Goal: Information Seeking & Learning: Learn about a topic

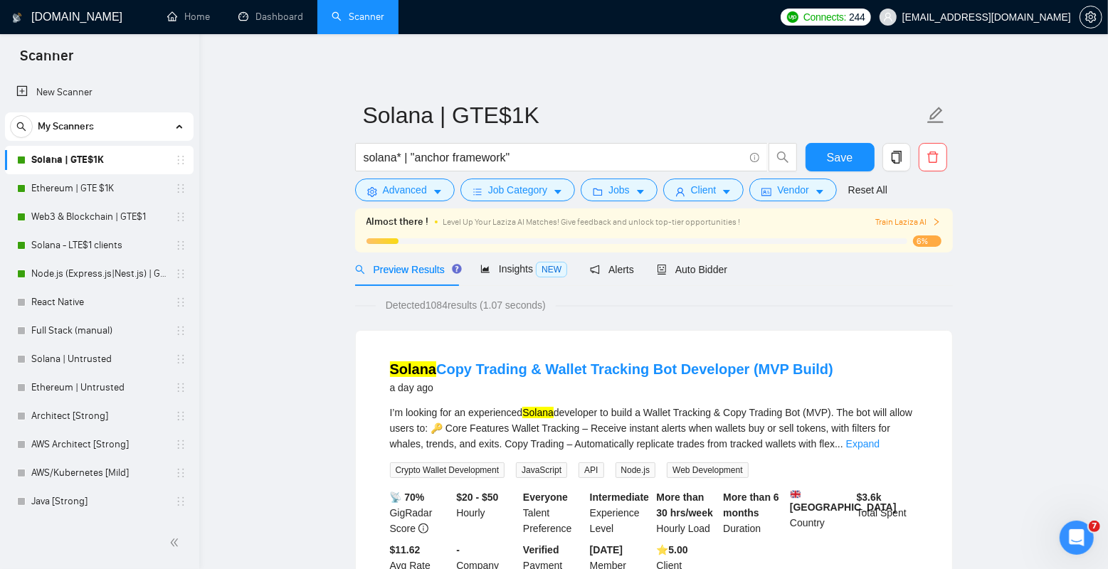
click at [60, 162] on link "Solana | GTE$1K" at bounding box center [98, 160] width 135 height 28
click at [53, 192] on link "Ethereum | GTE $1K" at bounding box center [98, 188] width 135 height 28
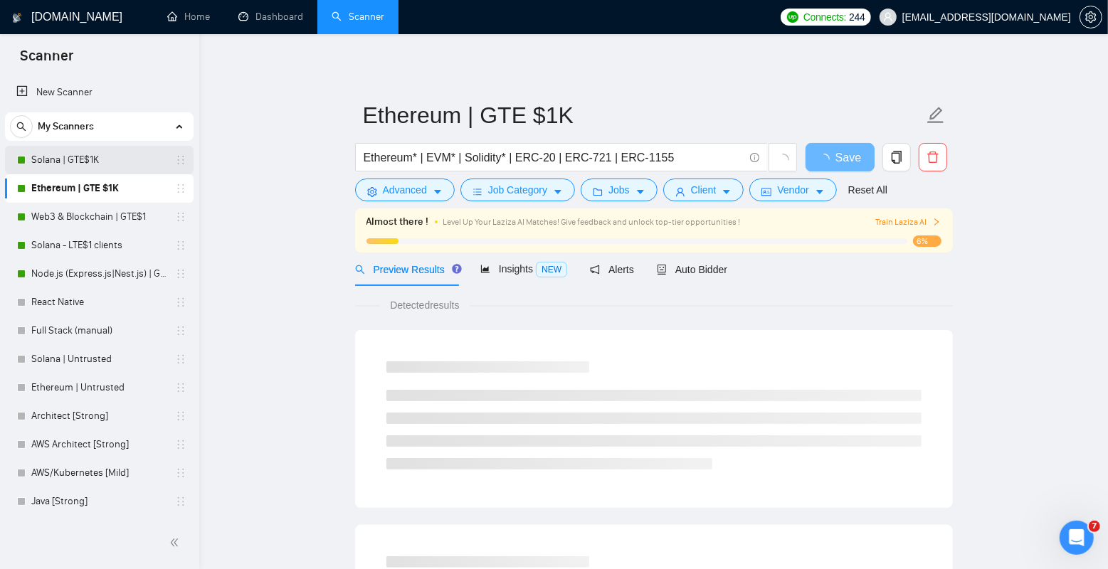
click at [63, 158] on link "Solana | GTE$1K" at bounding box center [98, 160] width 135 height 28
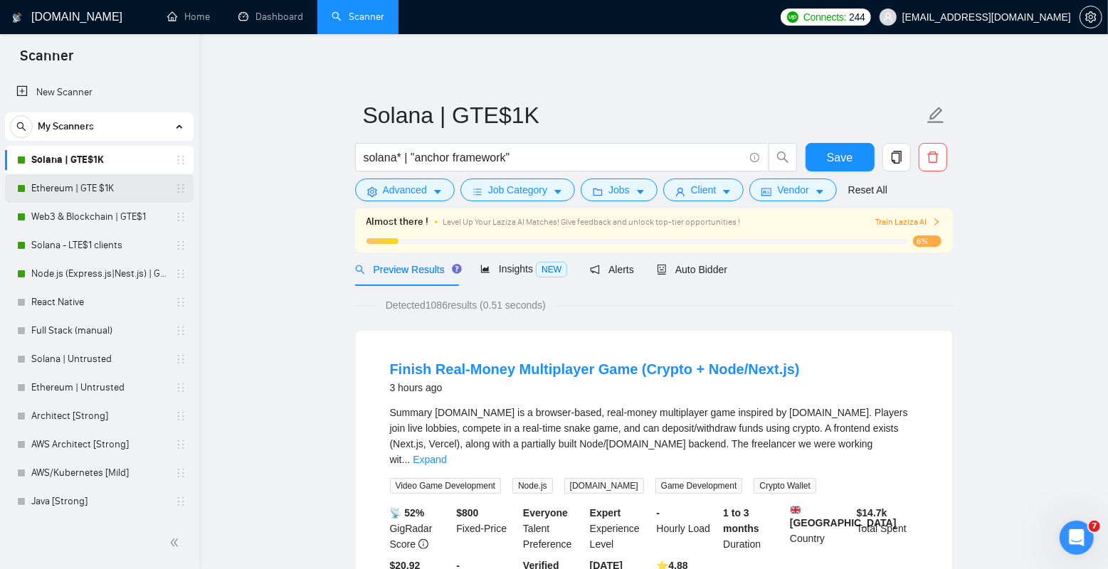
click at [91, 190] on link "Ethereum | GTE $1K" at bounding box center [98, 188] width 135 height 28
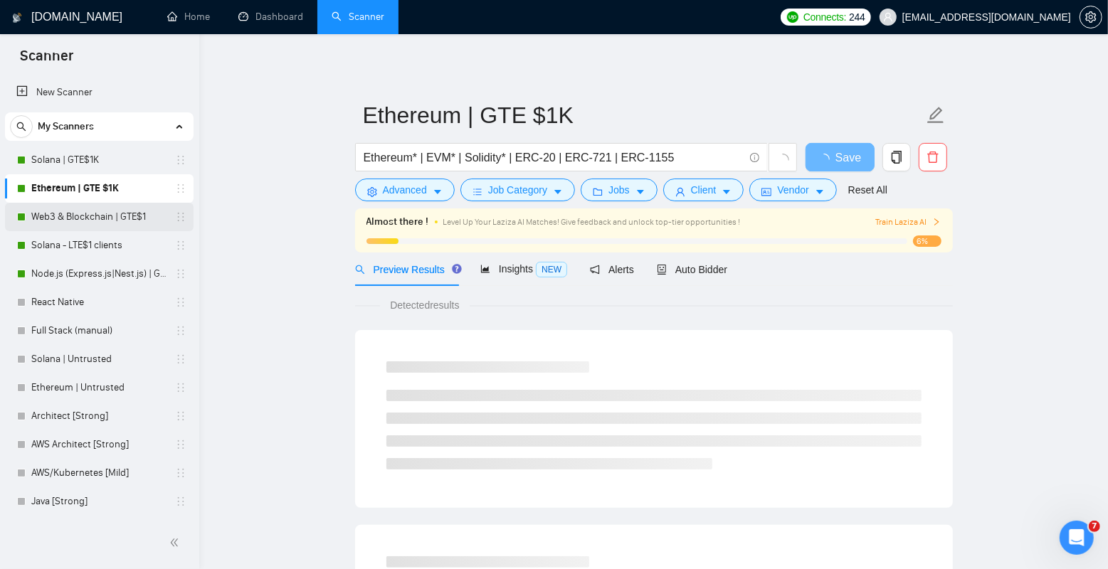
click at [108, 220] on link "Web3 & Blockchain | GTE$1" at bounding box center [98, 217] width 135 height 28
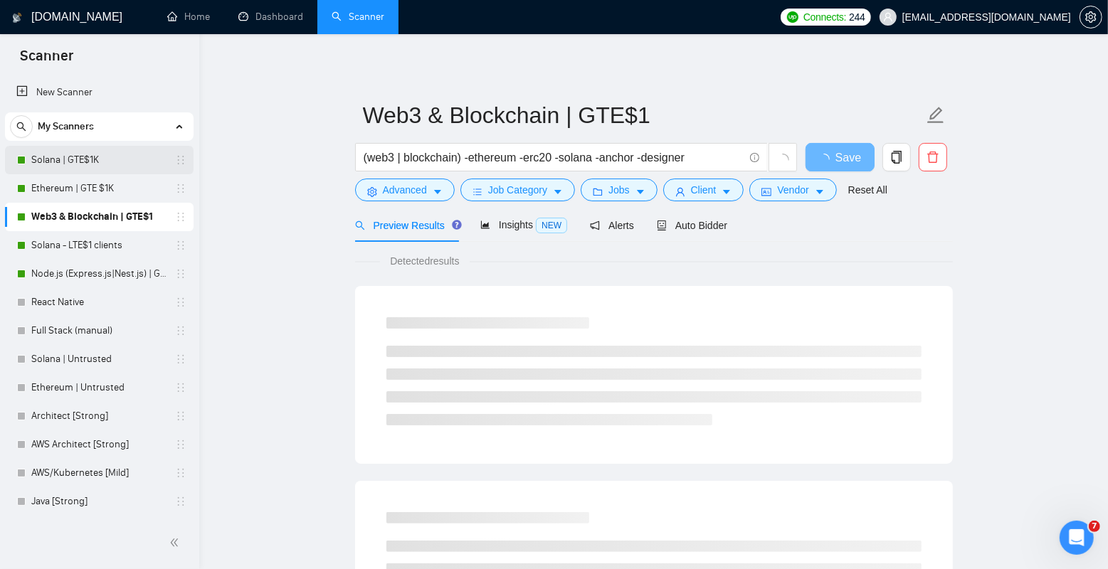
click at [91, 157] on link "Solana | GTE$1K" at bounding box center [98, 160] width 135 height 28
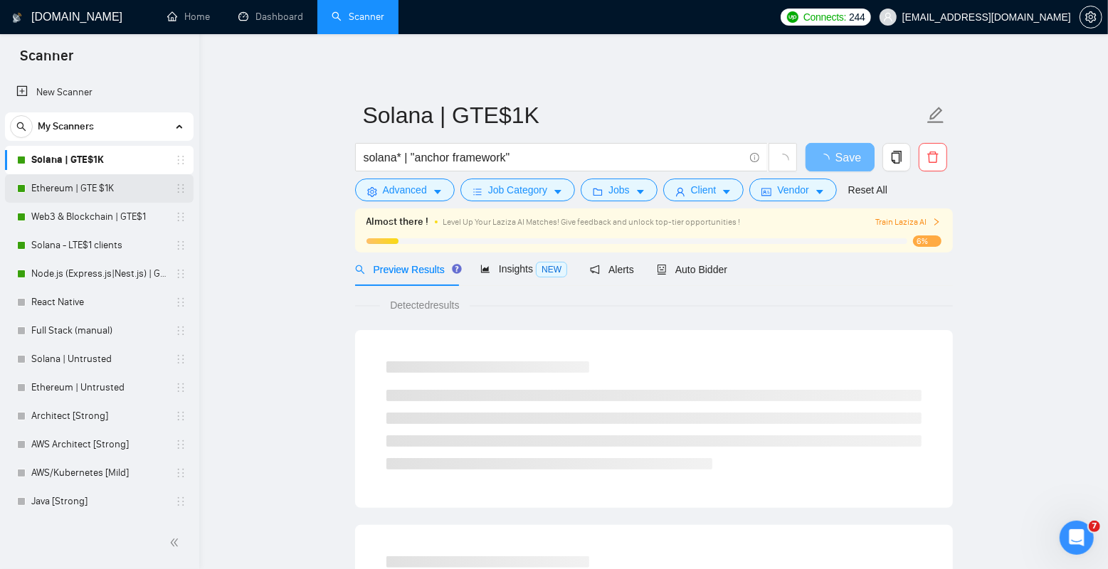
click at [95, 189] on link "Ethereum | GTE $1K" at bounding box center [98, 188] width 135 height 28
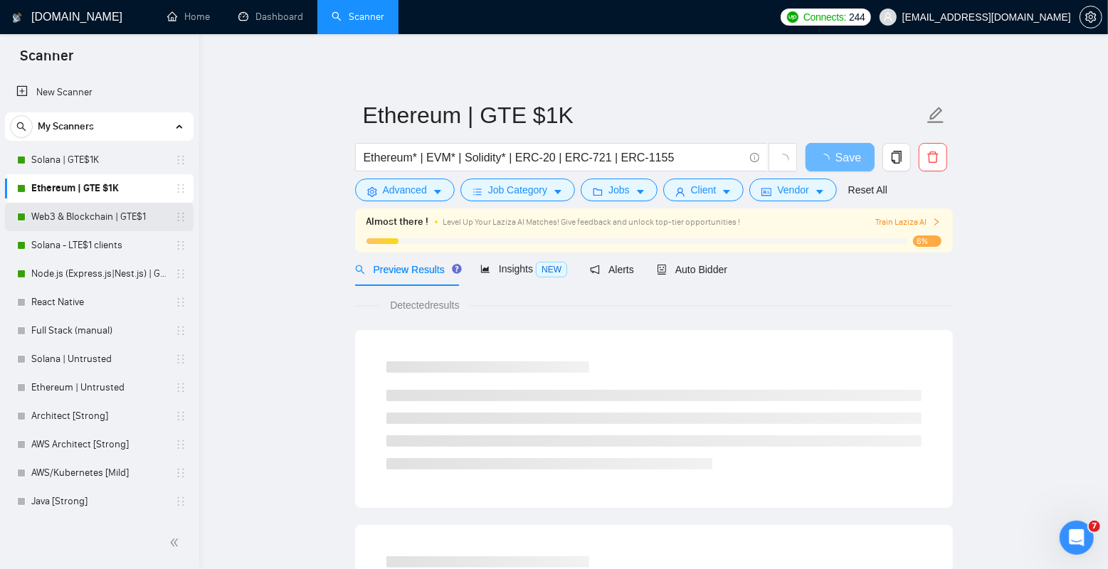
click at [97, 211] on link "Web3 & Blockchain | GTE$1" at bounding box center [98, 217] width 135 height 28
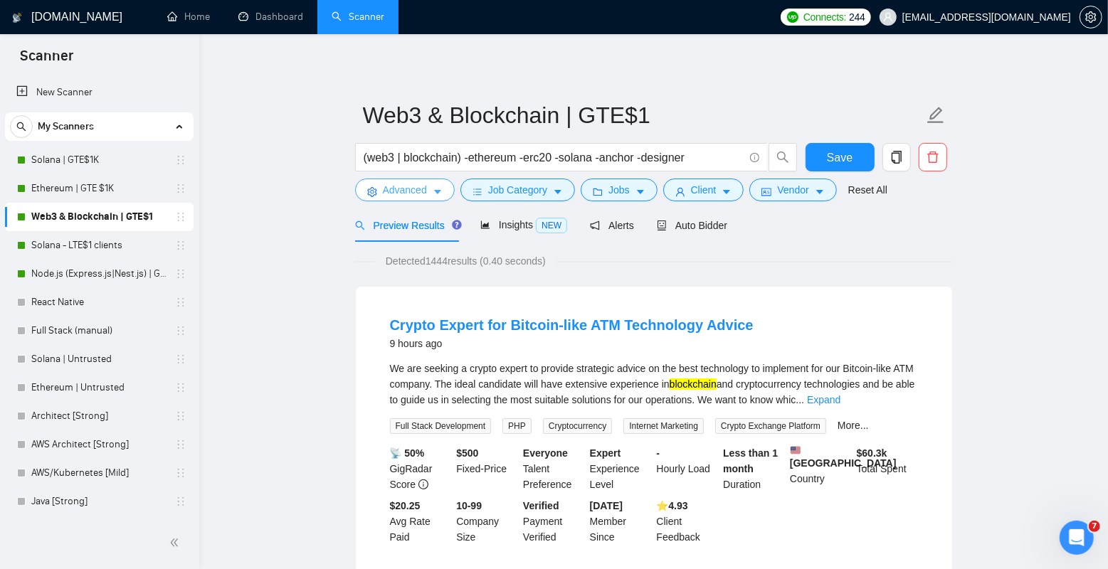
click at [429, 185] on button "Advanced" at bounding box center [405, 190] width 100 height 23
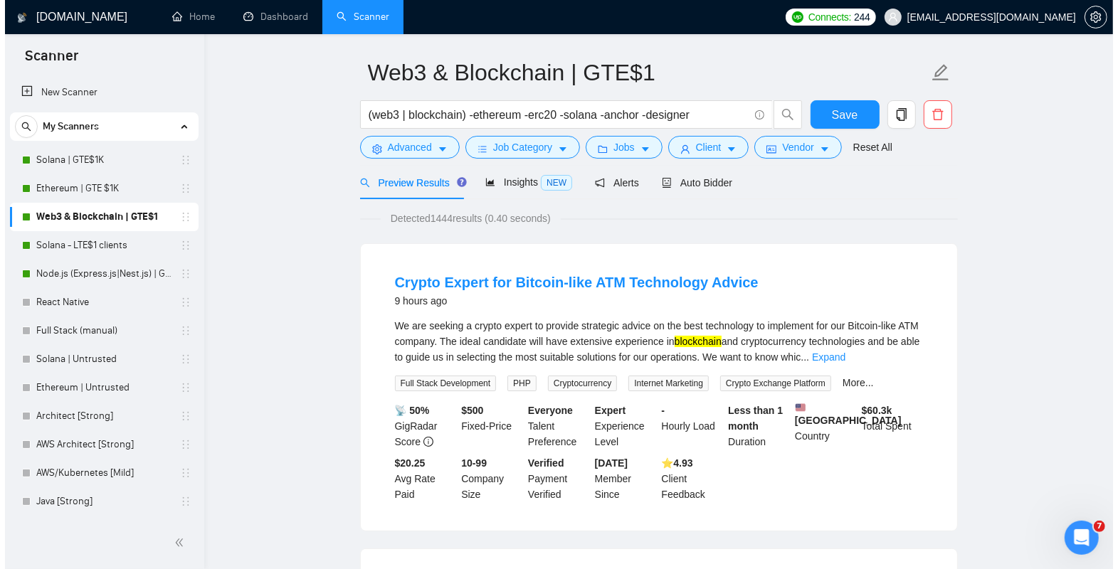
scroll to position [43, 0]
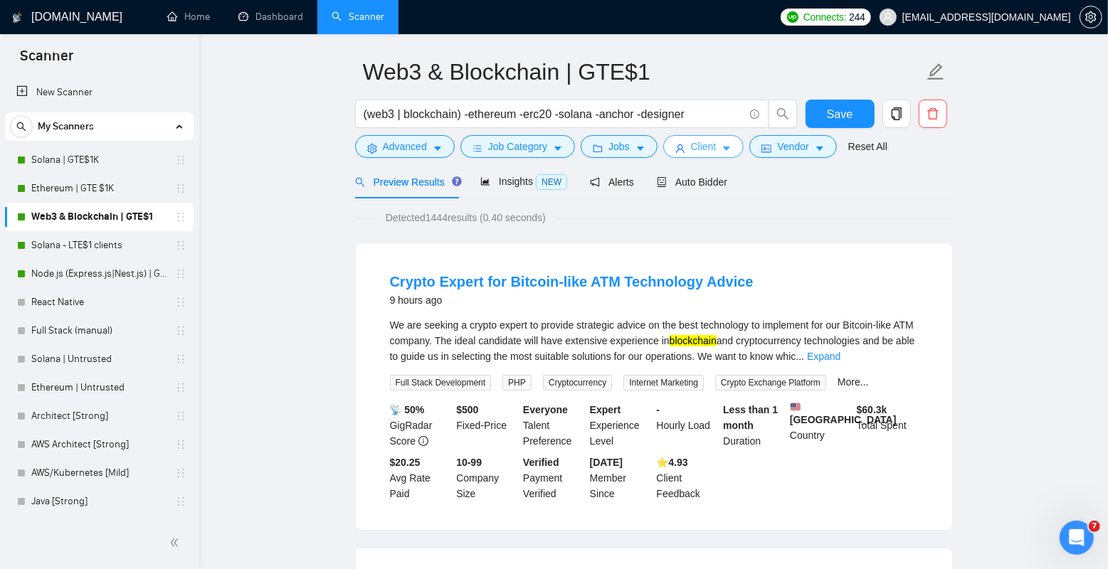
click at [701, 145] on span "Client" at bounding box center [704, 147] width 26 height 16
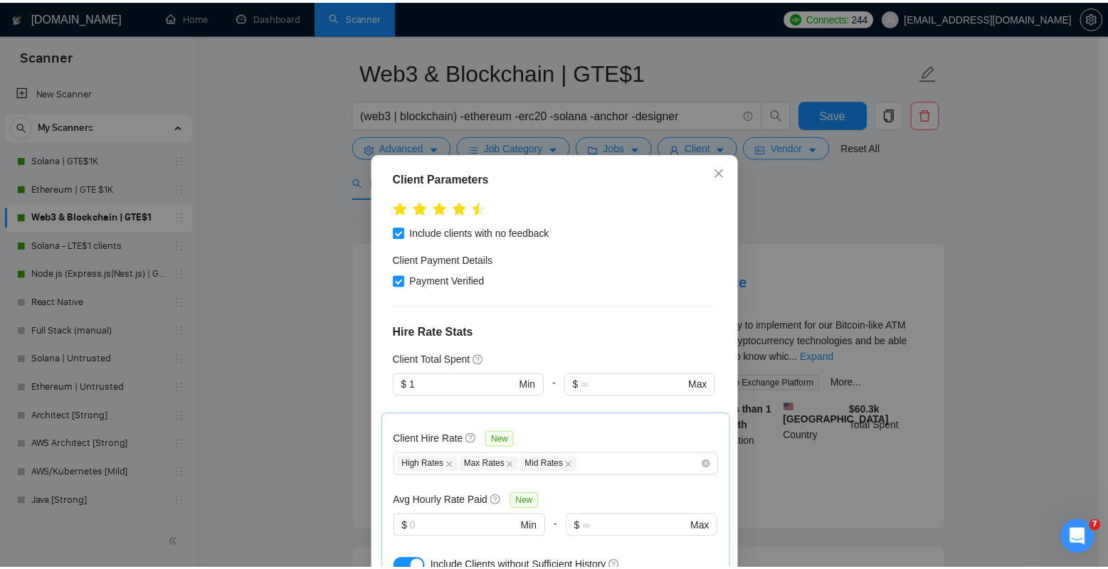
scroll to position [355, 0]
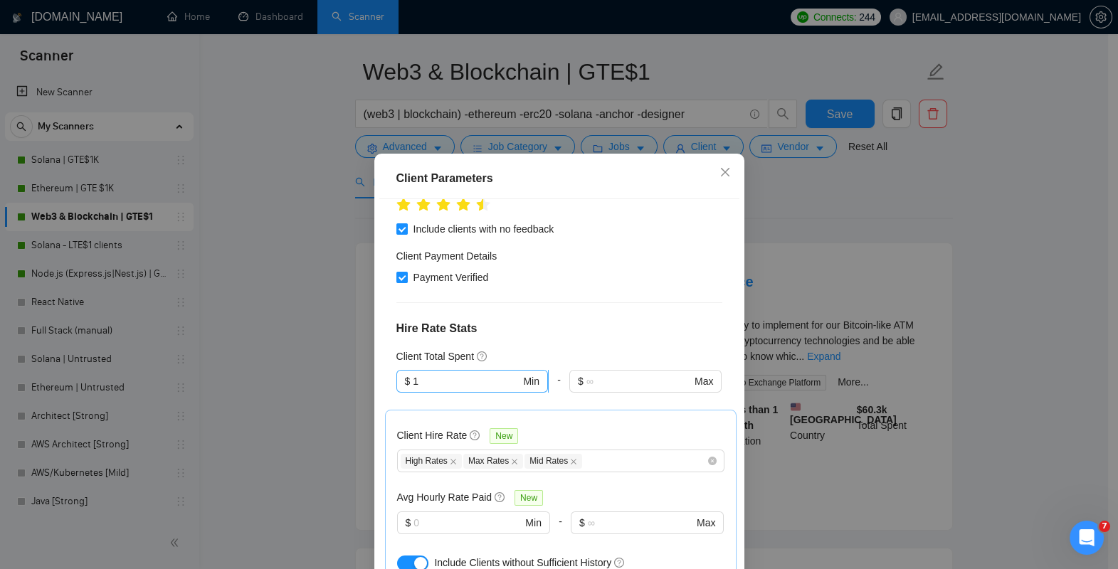
click at [426, 374] on input "1" at bounding box center [466, 382] width 107 height 16
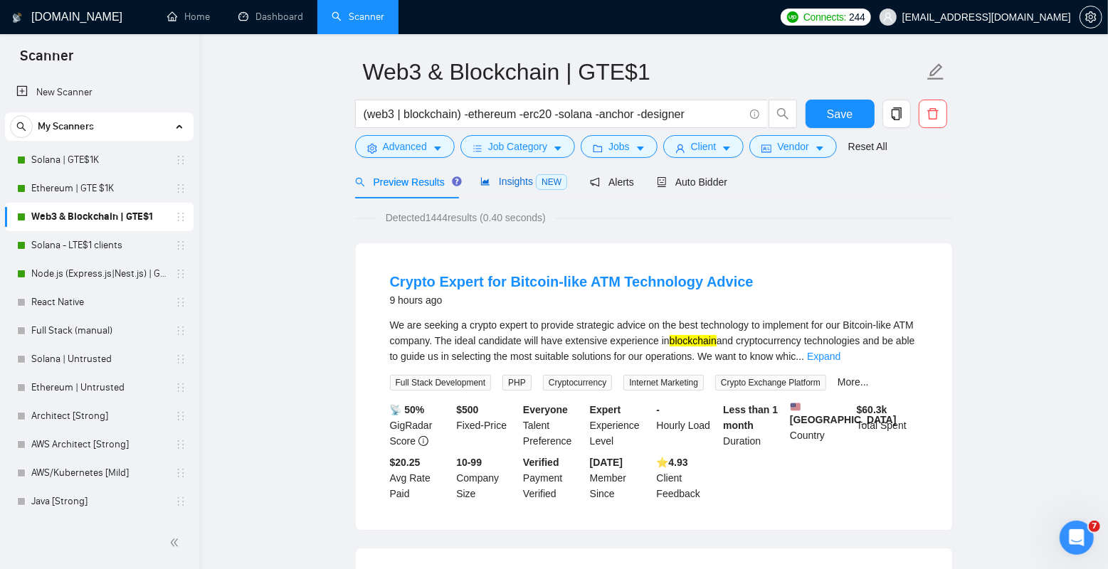
click at [525, 176] on span "Insights NEW" at bounding box center [523, 181] width 87 height 11
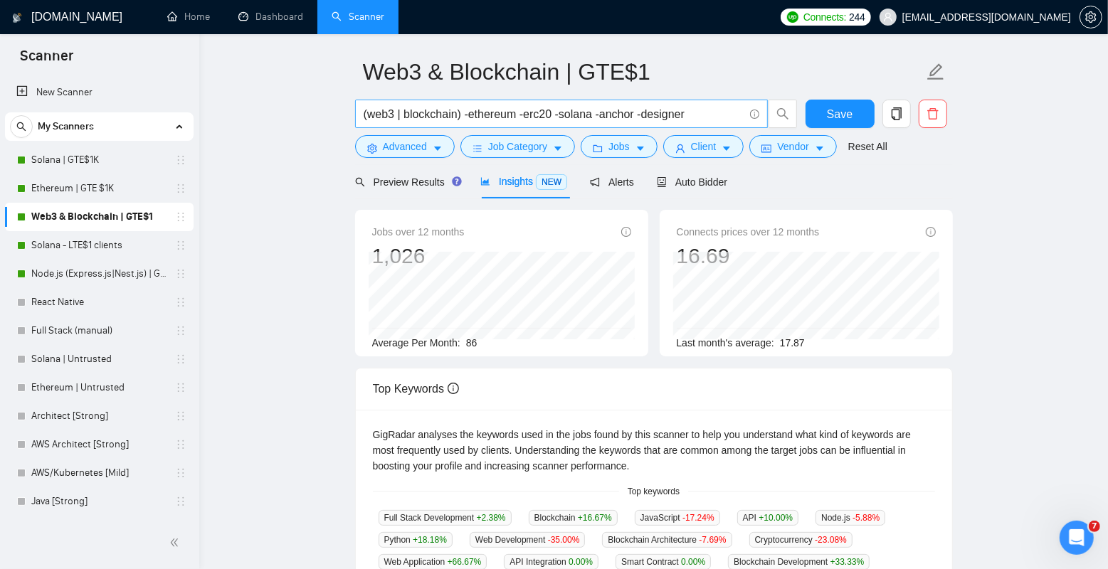
drag, startPoint x: 362, startPoint y: 115, endPoint x: 451, endPoint y: 113, distance: 88.3
click at [451, 113] on span "(web3 | blockchain) -ethereum -erc20 -solana -anchor -designer" at bounding box center [561, 114] width 413 height 28
click at [449, 111] on input "(web3 | blockchain) -ethereum -erc20 -solana -anchor -designer" at bounding box center [554, 114] width 380 height 18
click at [495, 111] on input "(web3 | blockchain) -ethereum -erc20 -solana -anchor -designer" at bounding box center [554, 114] width 380 height 18
drag, startPoint x: 480, startPoint y: 115, endPoint x: 577, endPoint y: 116, distance: 96.8
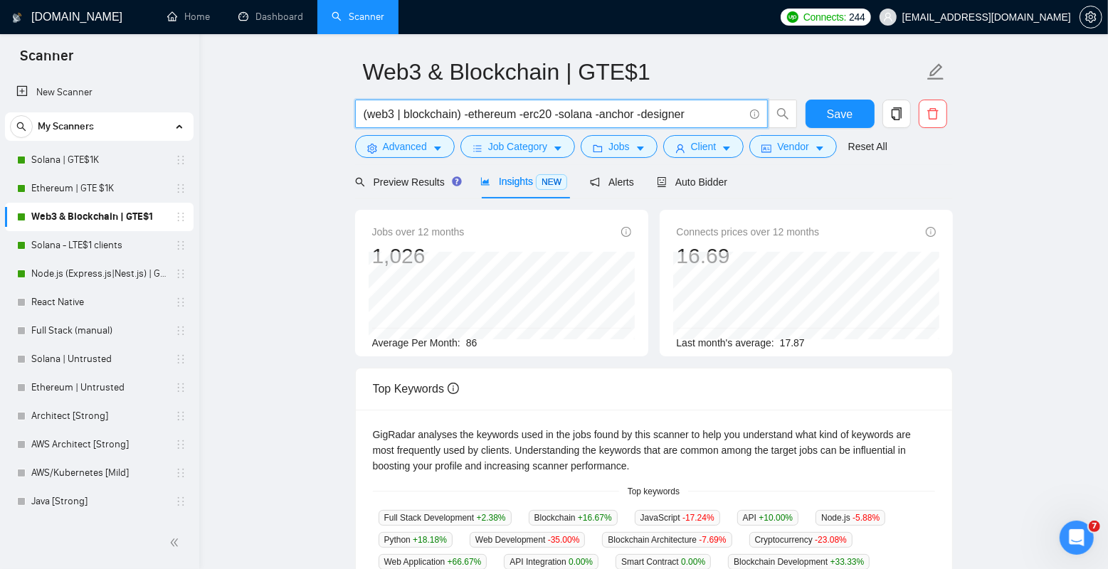
click at [577, 116] on input "(web3 | blockchain) -ethereum -erc20 -solana -anchor -designer" at bounding box center [554, 114] width 380 height 18
click at [554, 115] on input "(web3 | blockchain) -ethereum -erc20 -solana -anchor -designer" at bounding box center [554, 114] width 380 height 18
drag, startPoint x: 566, startPoint y: 113, endPoint x: 708, endPoint y: 110, distance: 142.4
click at [708, 110] on input "(web3 | blockchain) -ethereum -erc20 -solana -anchor -designer" at bounding box center [554, 114] width 380 height 18
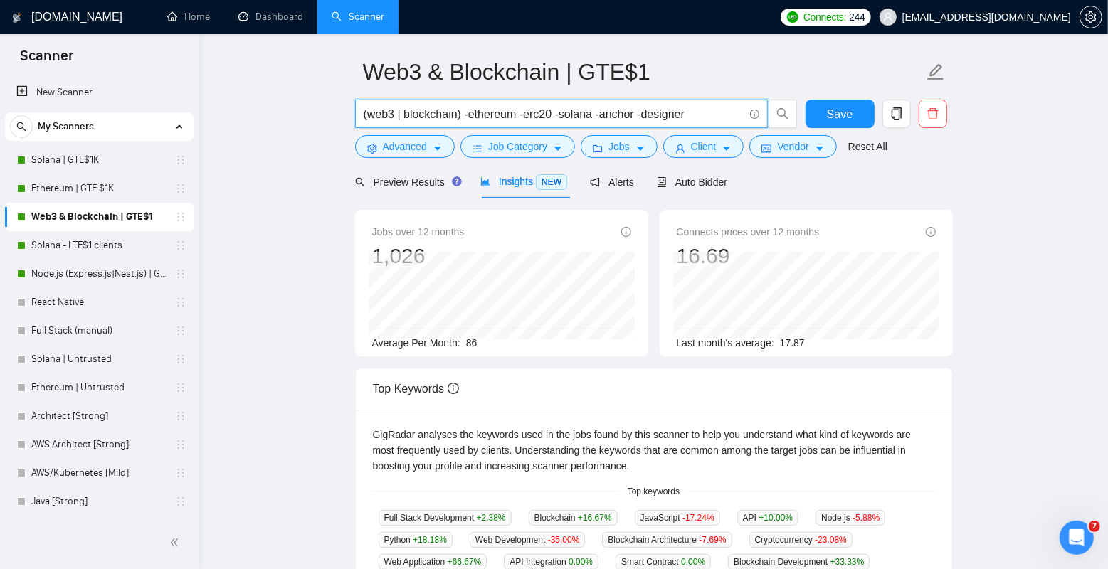
click at [671, 112] on input "(web3 | blockchain) -ethereum -erc20 -solana -anchor -designer" at bounding box center [554, 114] width 380 height 18
click at [686, 114] on input "(web3 | blockchain) -ethereum -erc20 -solana -anchor -designer" at bounding box center [554, 114] width 380 height 18
click at [673, 114] on input "(web3 | blockchain) -ethereum -erc20 -solana -anchor -designer" at bounding box center [554, 114] width 380 height 18
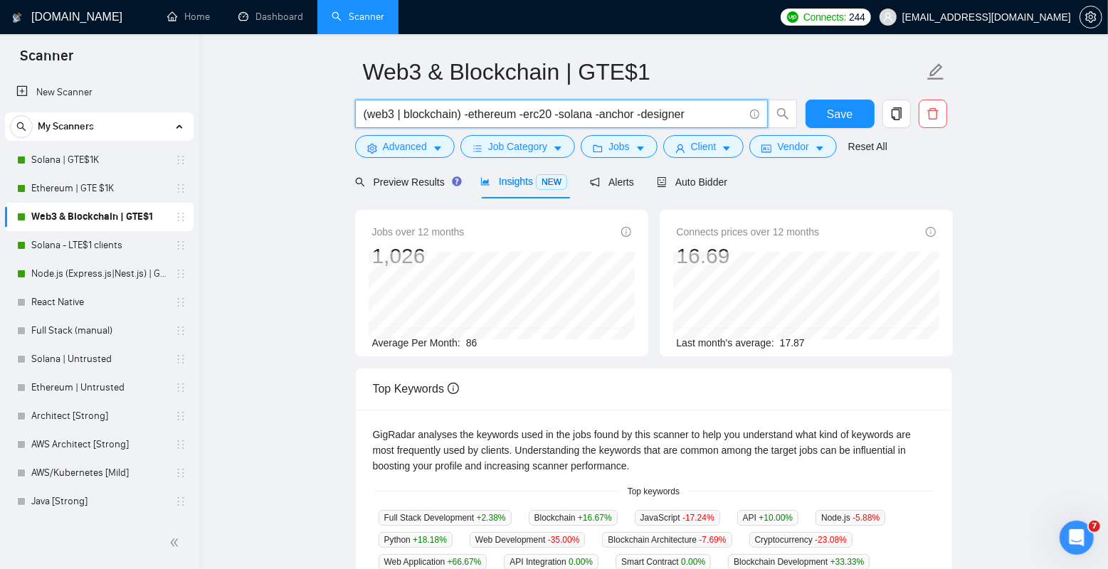
click at [673, 114] on input "(web3 | blockchain) -ethereum -erc20 -solana -anchor -designer" at bounding box center [554, 114] width 380 height 18
click at [693, 114] on input "(web3 | blockchain) -ethereum -erc20 -solana -anchor -designer" at bounding box center [554, 114] width 380 height 18
click at [674, 115] on input "(web3 | blockchain) -ethereum -erc20 -solana -anchor -designer" at bounding box center [554, 114] width 380 height 18
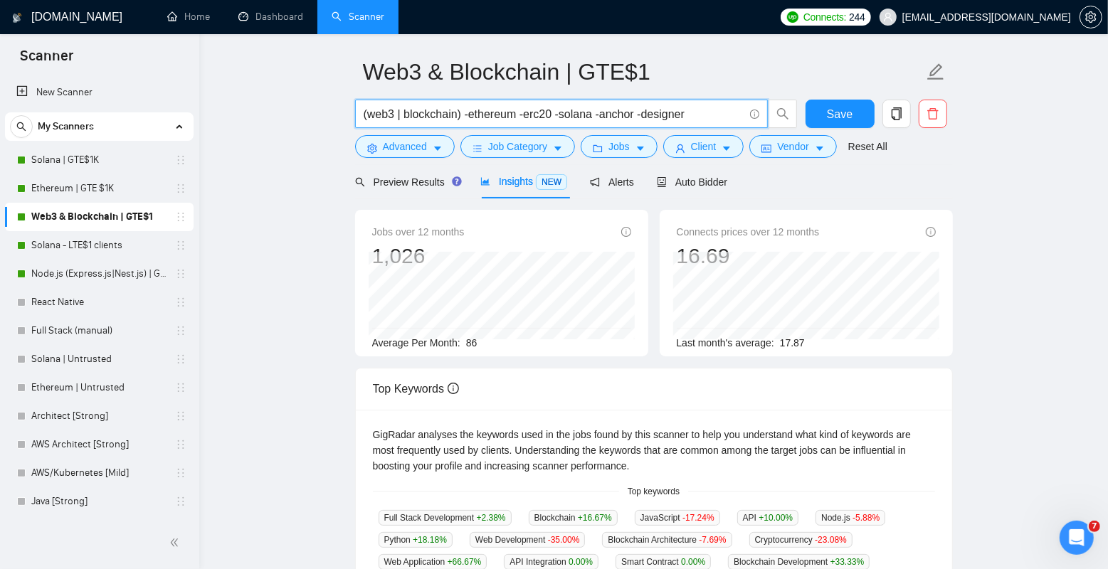
click at [698, 112] on input "(web3 | blockchain) -ethereum -erc20 -solana -anchor -designer" at bounding box center [554, 114] width 380 height 18
click at [710, 110] on input "(web3 | blockchain) -ethereum -erc20 -solana -anchor -designer" at bounding box center [554, 114] width 380 height 18
click at [329, 354] on main "Web3 & Blockchain | GTE$1 (web3 | blockchain) -ethereum -erc20 -solana -anchor …" at bounding box center [653, 491] width 863 height 955
drag, startPoint x: 466, startPoint y: 112, endPoint x: 690, endPoint y: 107, distance: 225.0
click at [690, 107] on input "(web3 | blockchain) -ethereum -erc20 -solana -anchor -designer" at bounding box center [554, 114] width 380 height 18
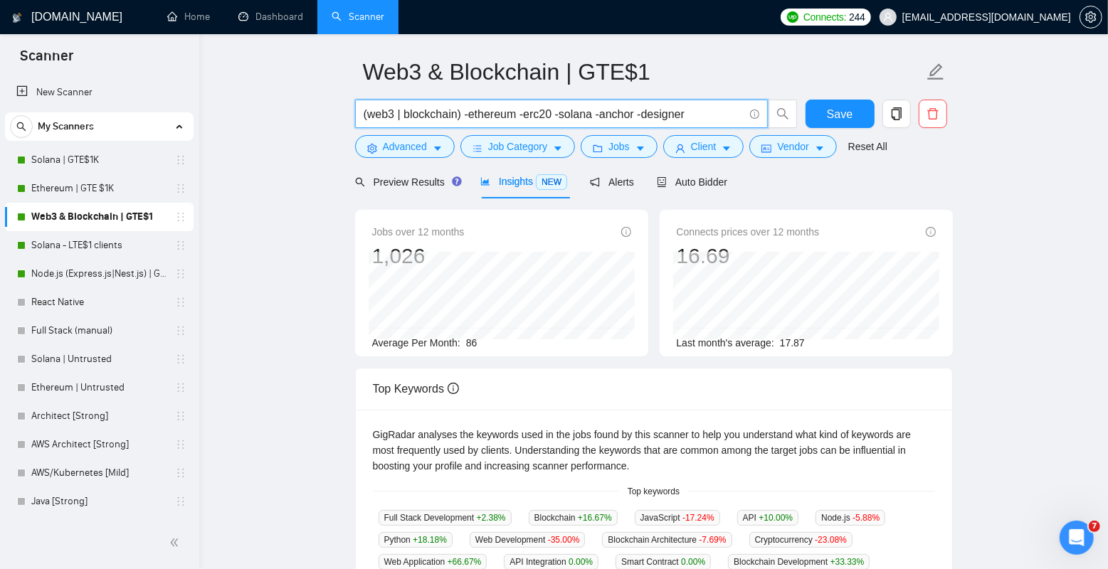
drag, startPoint x: 712, startPoint y: 107, endPoint x: 463, endPoint y: 106, distance: 248.4
click at [463, 106] on input "(web3 | blockchain) -ethereum -erc20 -solana -anchor -designer" at bounding box center [554, 114] width 380 height 18
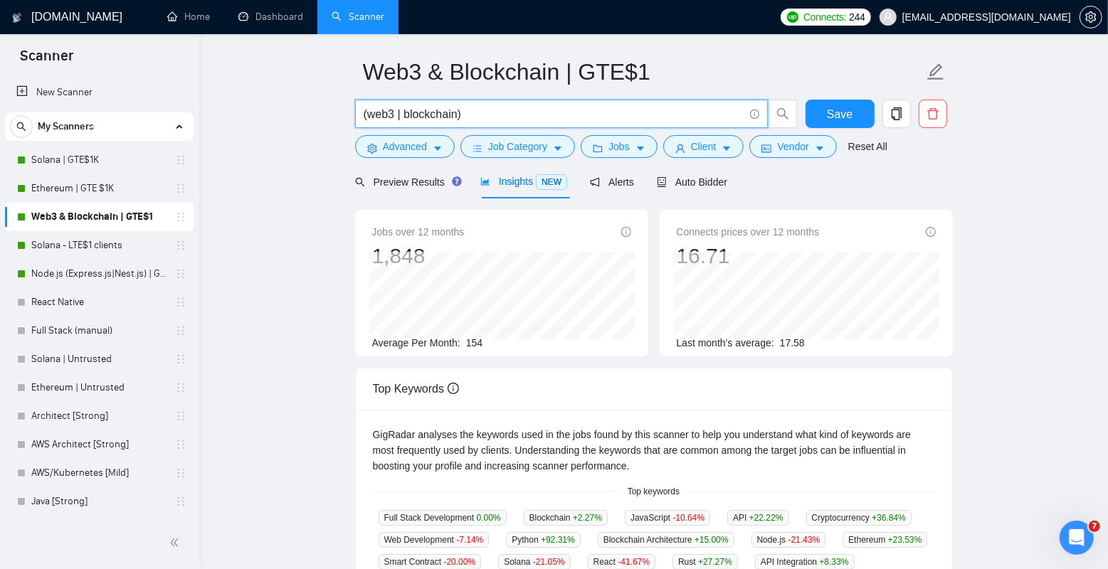
click at [525, 112] on input "(web3 | blockchain)" at bounding box center [554, 114] width 380 height 18
type input "(web3 | blockchain) -ethereum -erc20 -solana -anchor -designer"
click at [508, 117] on input "(web3 | blockchain) -ethereum -erc20 -solana -anchor -designer" at bounding box center [554, 114] width 380 height 18
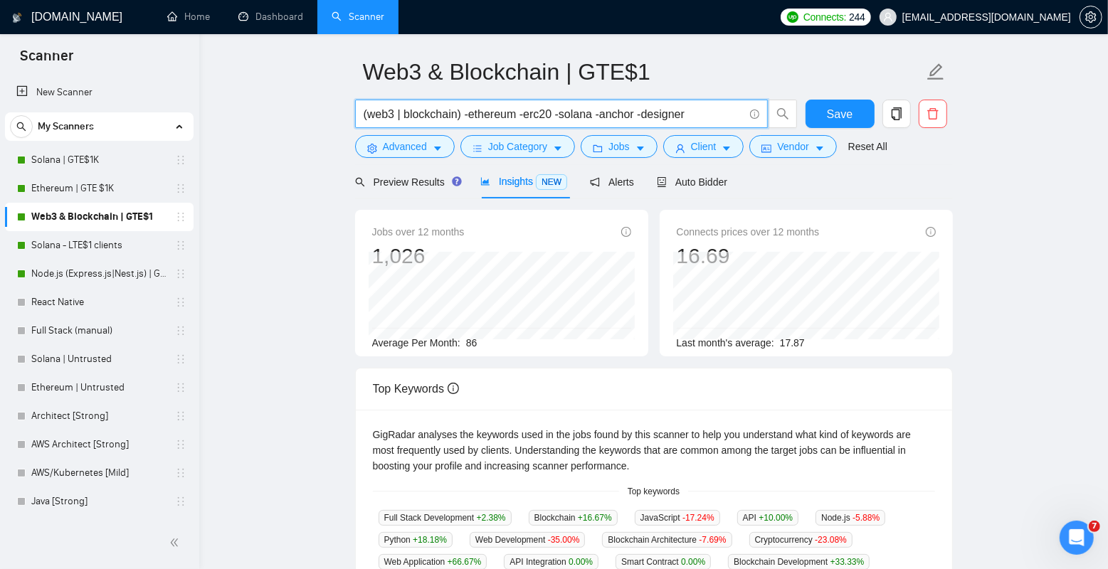
click at [369, 112] on input "(web3 | blockchain) -ethereum -erc20 -solana -anchor -designer" at bounding box center [554, 114] width 380 height 18
click at [753, 110] on icon "info-circle" at bounding box center [754, 114] width 9 height 9
click at [266, 235] on main "Web3 & Blockchain | GTE$1 (web3 | blockchain) -ethereum -erc20 -solana -anchor …" at bounding box center [653, 491] width 863 height 955
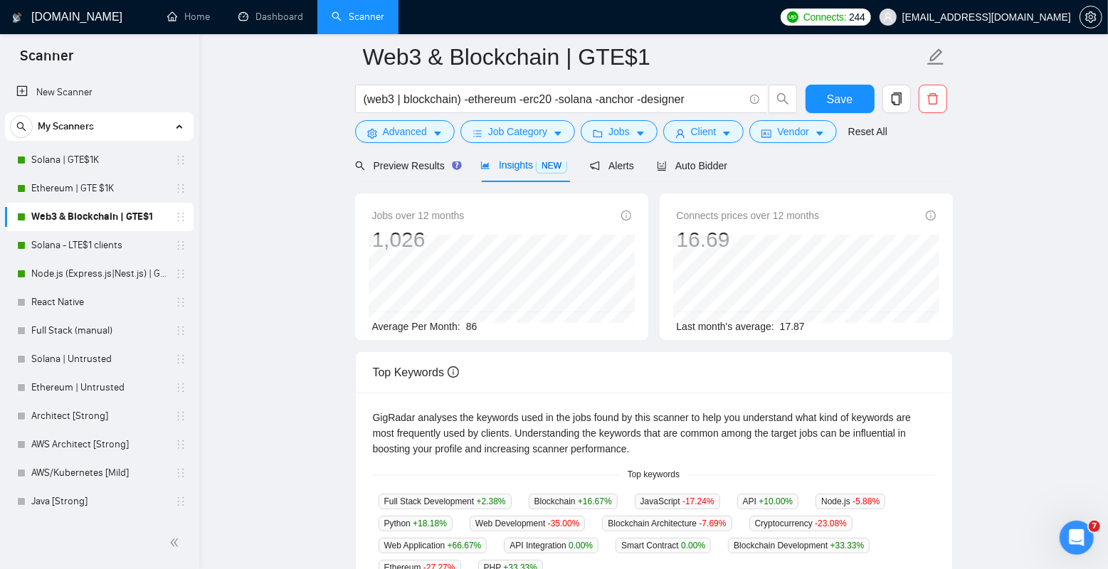
scroll to position [49, 0]
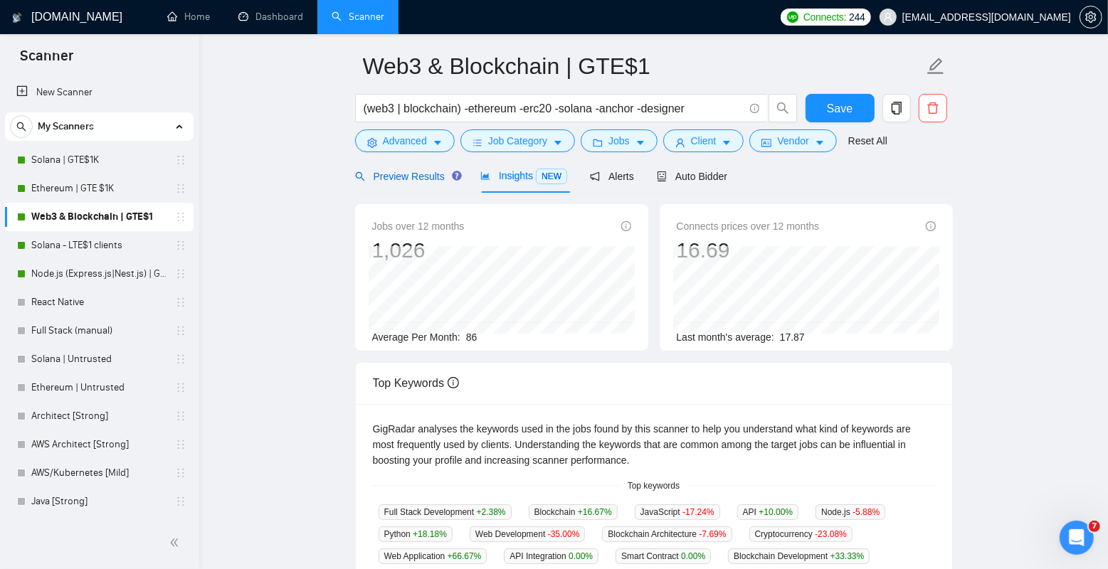
click at [410, 177] on span "Preview Results" at bounding box center [406, 176] width 103 height 11
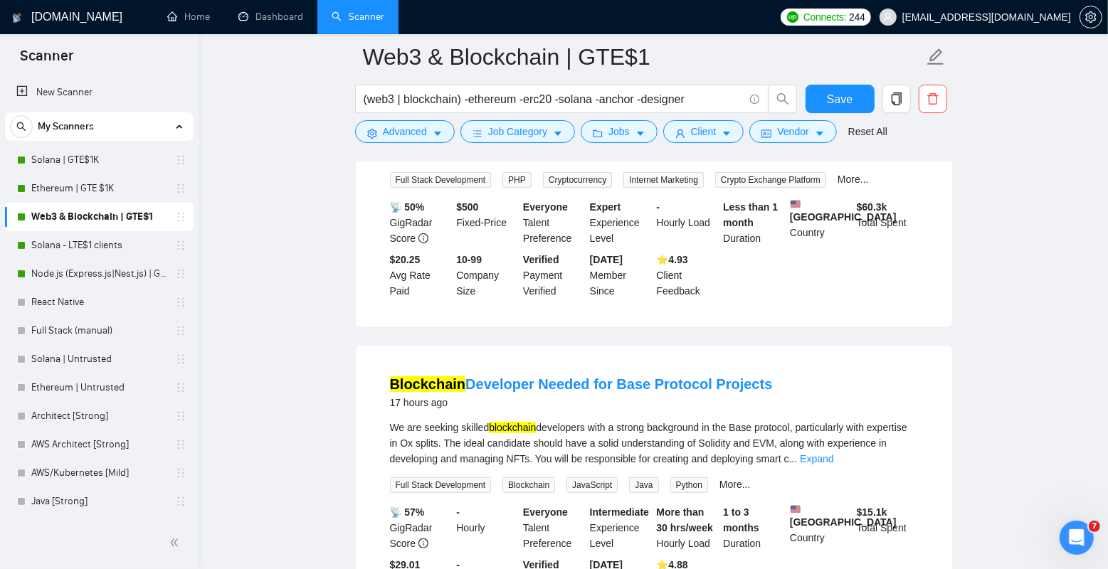
scroll to position [285, 0]
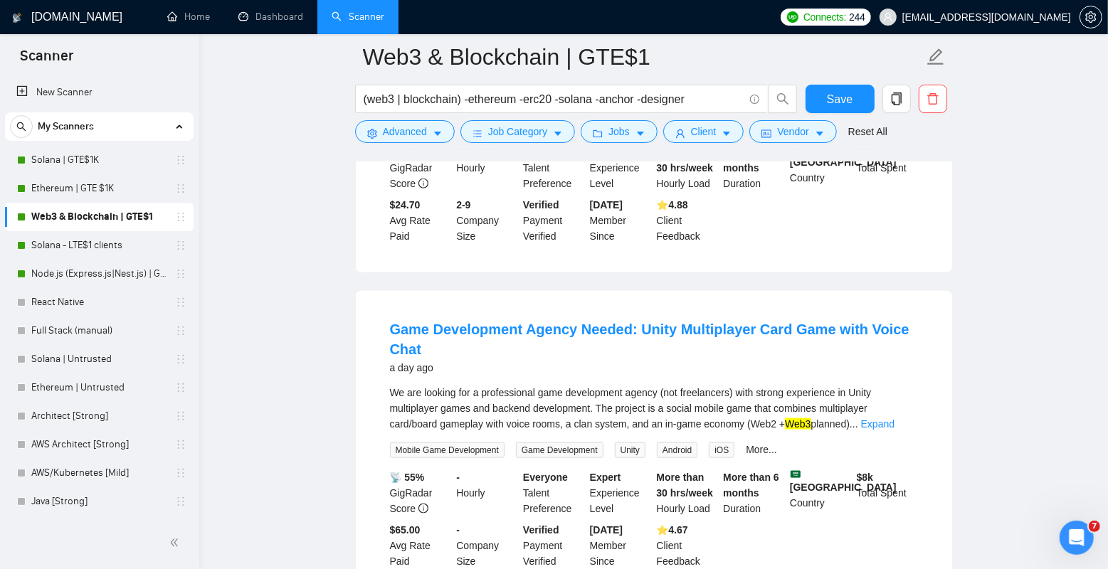
scroll to position [1254, 0]
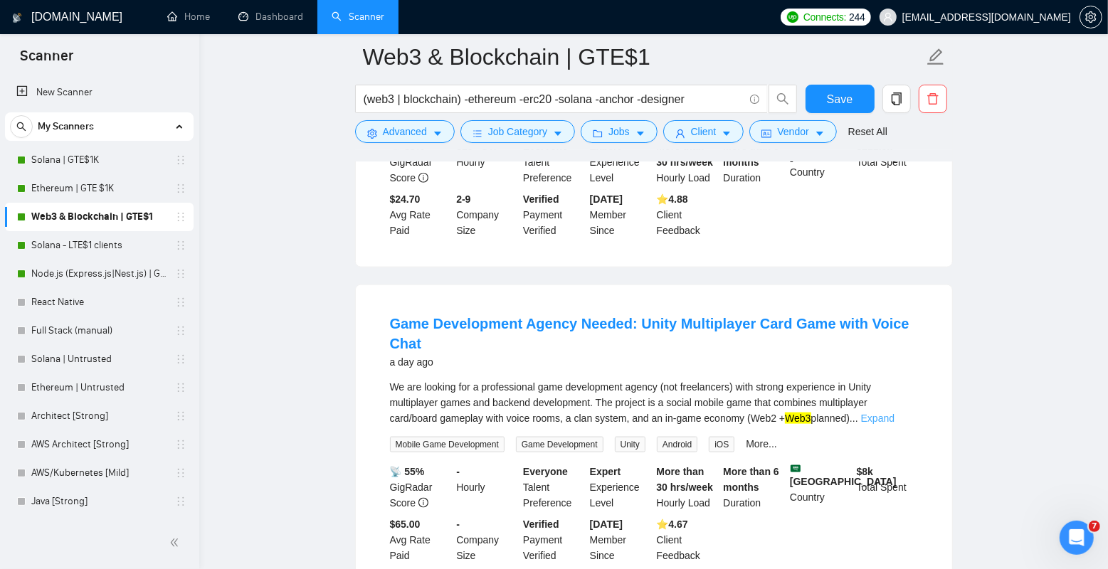
click at [895, 424] on link "Expand" at bounding box center [877, 418] width 33 height 11
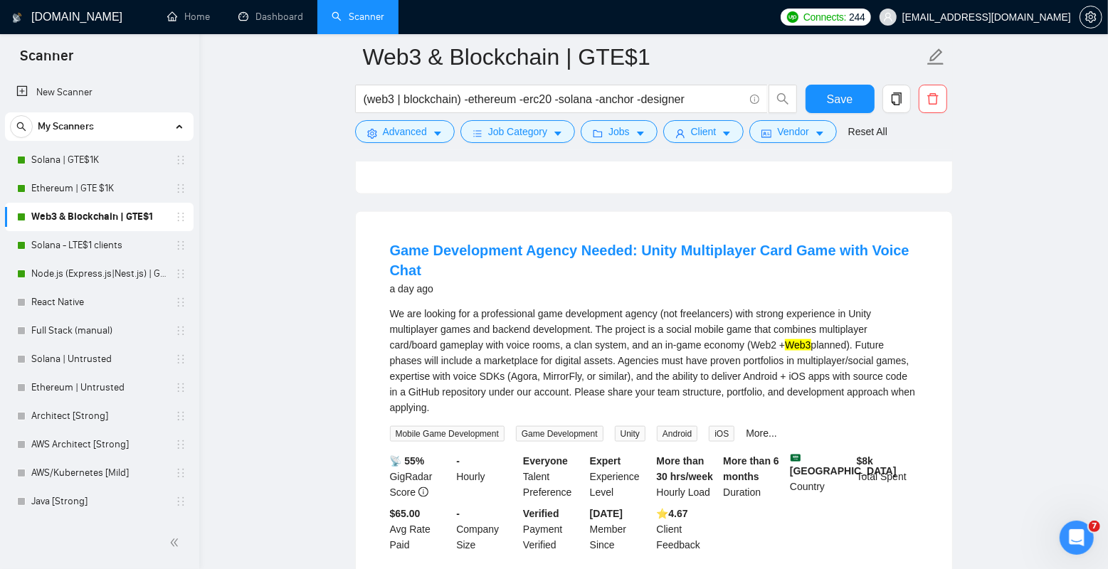
scroll to position [1343, 0]
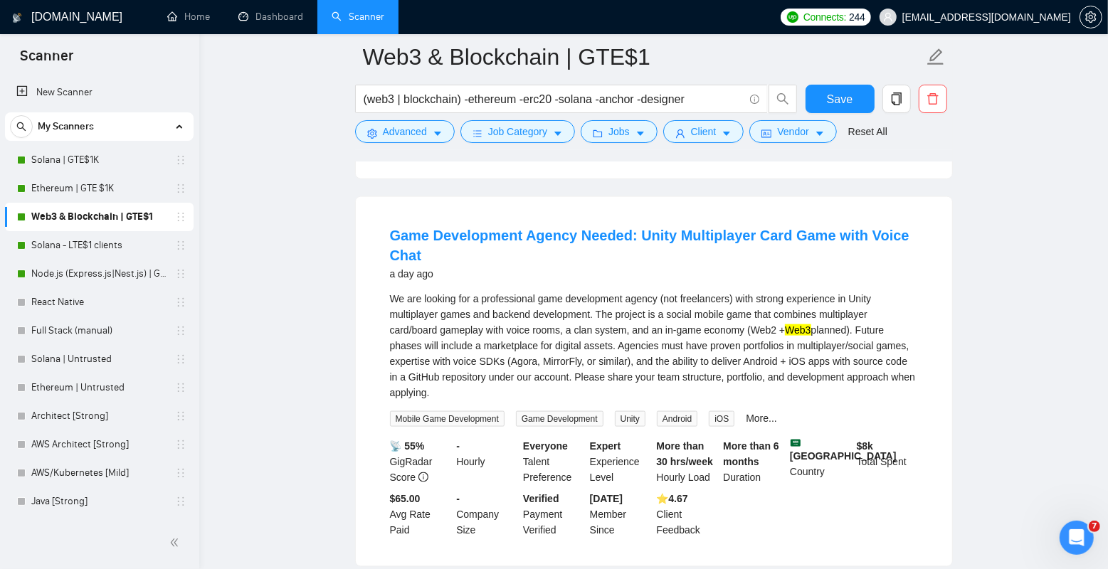
drag, startPoint x: 579, startPoint y: 399, endPoint x: 387, endPoint y: 302, distance: 215.8
click at [387, 302] on li "Game Development Agency Needed: Unity Multiplayer Card Game with Voice Chat a d…" at bounding box center [654, 381] width 562 height 335
drag, startPoint x: 384, startPoint y: 302, endPoint x: 585, endPoint y: 397, distance: 222.9
click at [584, 397] on li "Game Development Agency Needed: Unity Multiplayer Card Game with Voice Chat a d…" at bounding box center [654, 381] width 562 height 335
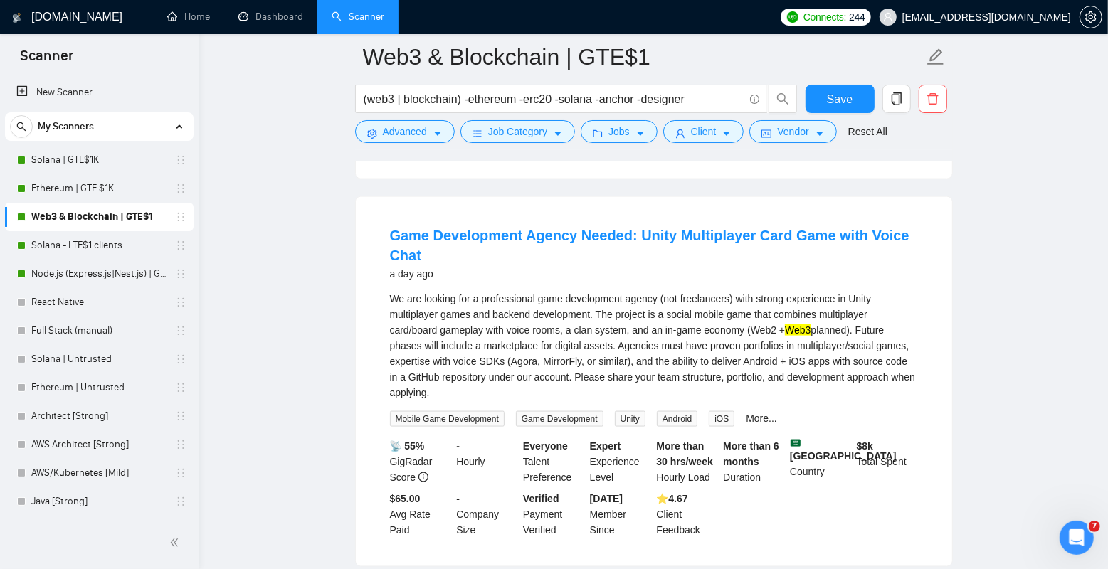
click at [585, 397] on div "We are looking for a professional game development agency (not freelancers) wit…" at bounding box center [654, 346] width 528 height 110
drag, startPoint x: 605, startPoint y: 397, endPoint x: 391, endPoint y: 306, distance: 232.8
click at [391, 306] on div "We are looking for a professional game development agency (not freelancers) wit…" at bounding box center [654, 346] width 528 height 110
drag, startPoint x: 392, startPoint y: 306, endPoint x: 595, endPoint y: 407, distance: 226.7
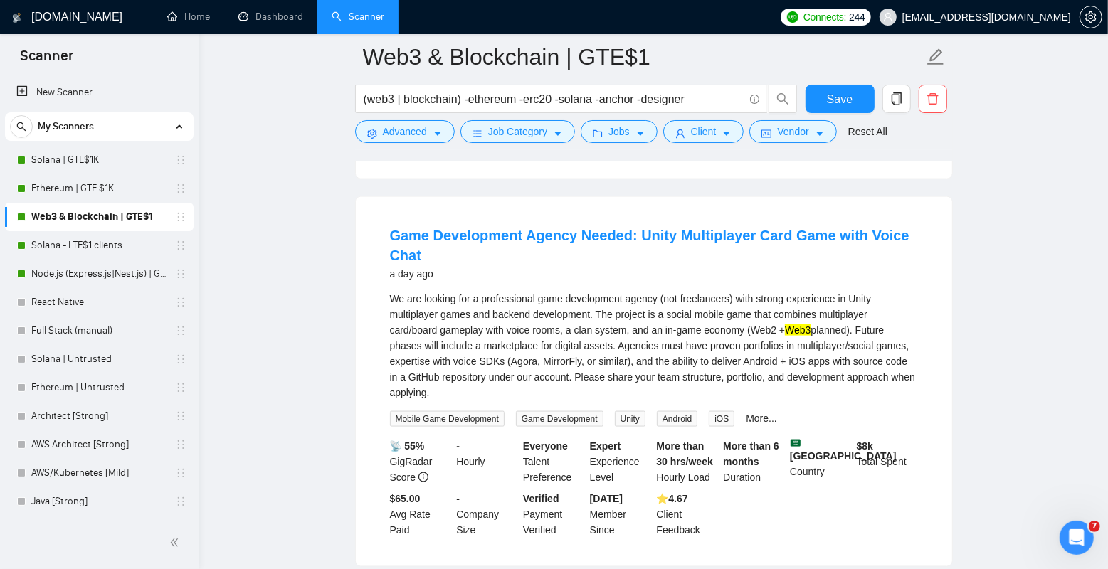
click at [595, 401] on div "We are looking for a professional game development agency (not freelancers) wit…" at bounding box center [654, 346] width 528 height 110
click at [598, 396] on div "We are looking for a professional game development agency (not freelancers) wit…" at bounding box center [654, 346] width 528 height 110
drag, startPoint x: 573, startPoint y: 406, endPoint x: 377, endPoint y: 308, distance: 219.7
click at [377, 308] on li "Game Development Agency Needed: Unity Multiplayer Card Game with Voice Chat a d…" at bounding box center [654, 381] width 562 height 335
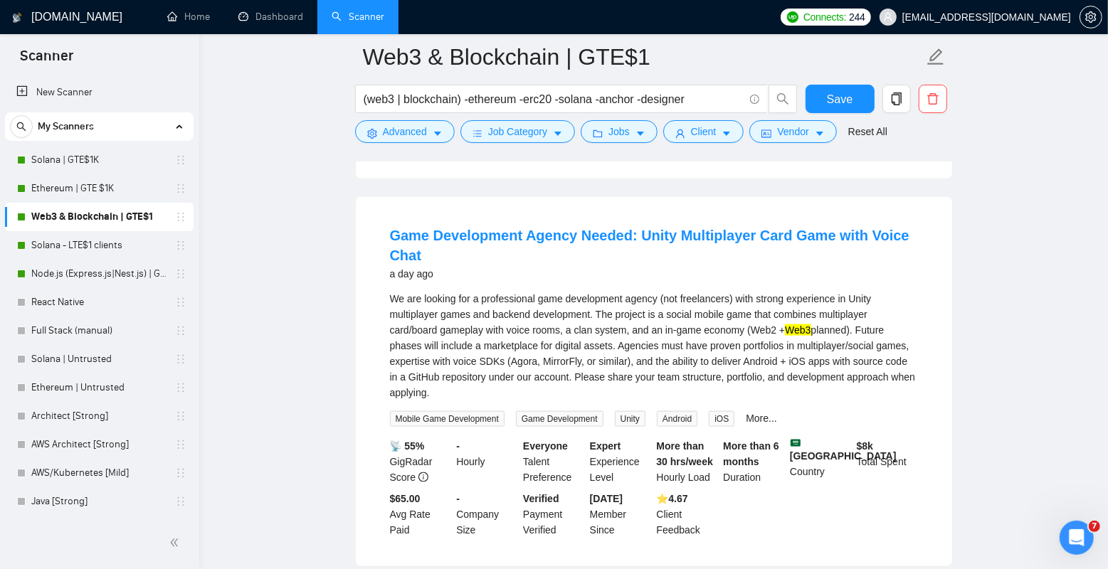
drag, startPoint x: 370, startPoint y: 308, endPoint x: 602, endPoint y: 405, distance: 251.1
click at [602, 405] on div "Game Development Agency Needed: Unity Multiplayer Card Game with Voice Chat a d…" at bounding box center [654, 381] width 597 height 369
click at [602, 401] on div "We are looking for a professional game development agency (not freelancers) wit…" at bounding box center [654, 346] width 528 height 110
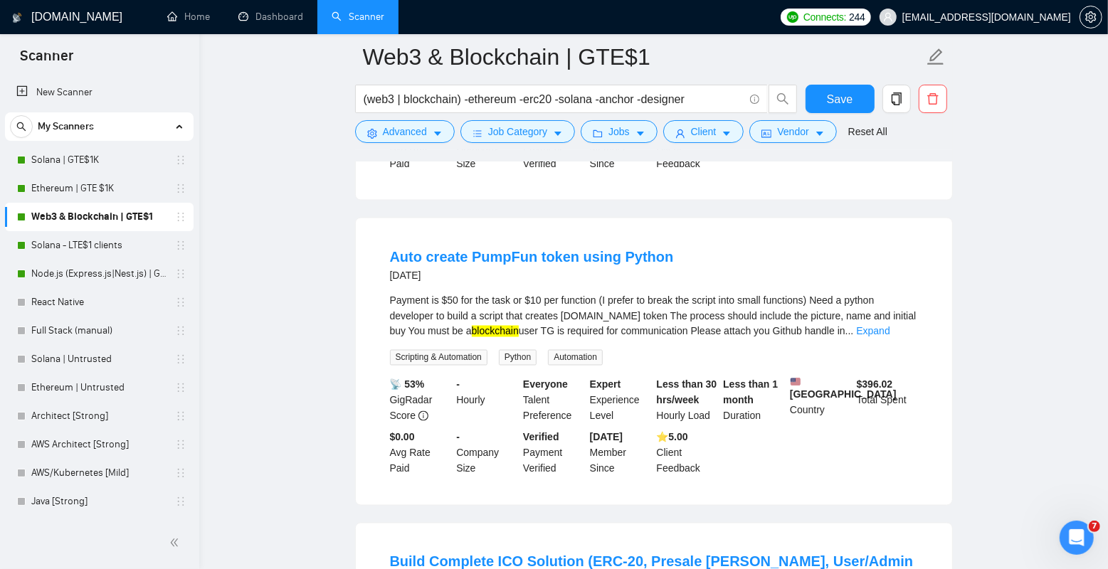
scroll to position [1748, 0]
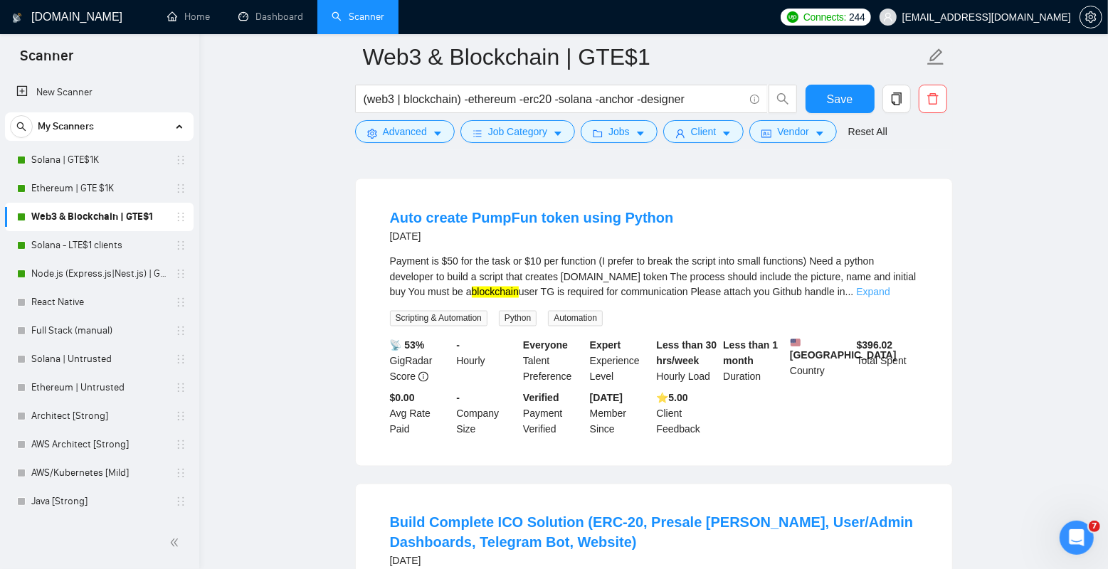
click at [890, 298] on link "Expand" at bounding box center [872, 292] width 33 height 11
drag, startPoint x: 507, startPoint y: 322, endPoint x: 386, endPoint y: 278, distance: 128.6
click at [386, 278] on li "Auto create PumpFun token using Python [DATE] Payment is $50 for the task or $1…" at bounding box center [654, 322] width 562 height 253
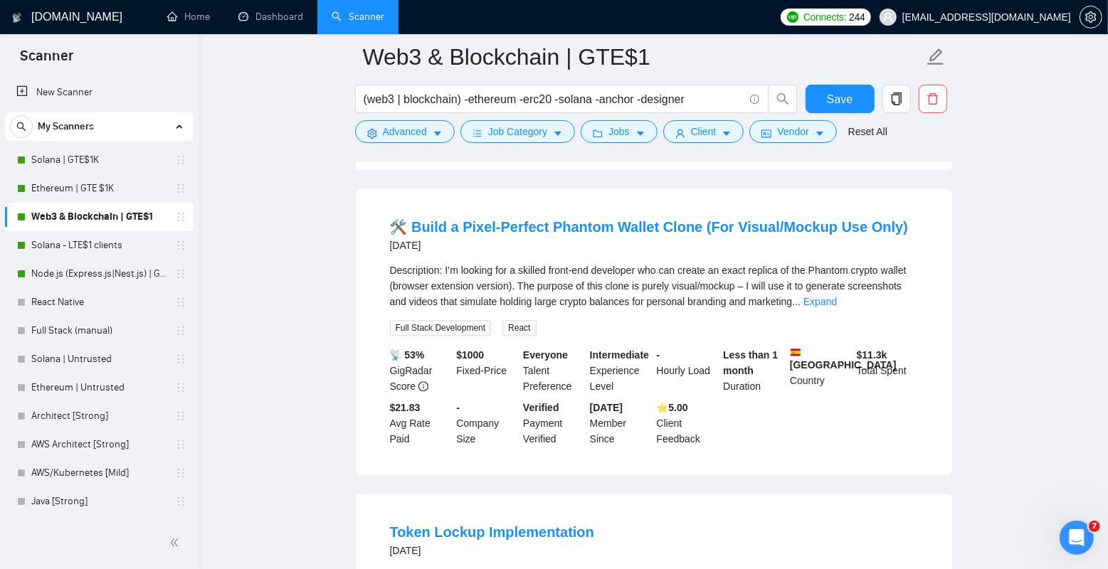
scroll to position [2429, 0]
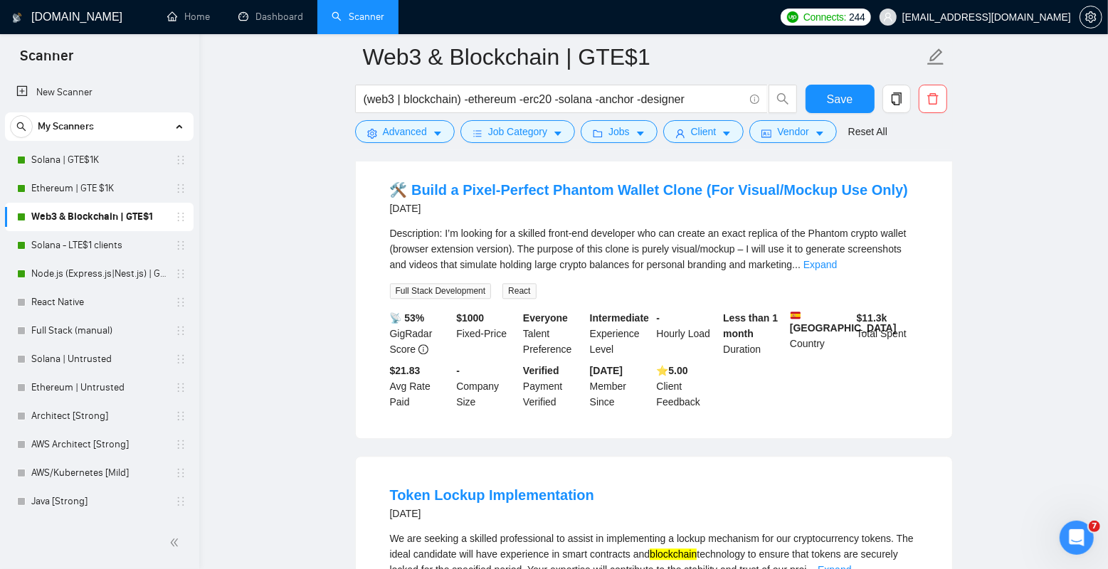
click at [891, 273] on div "Description: I’m looking for a skilled front-end developer who can create an ex…" at bounding box center [654, 249] width 528 height 47
click at [837, 270] on link "Expand" at bounding box center [820, 264] width 33 height 11
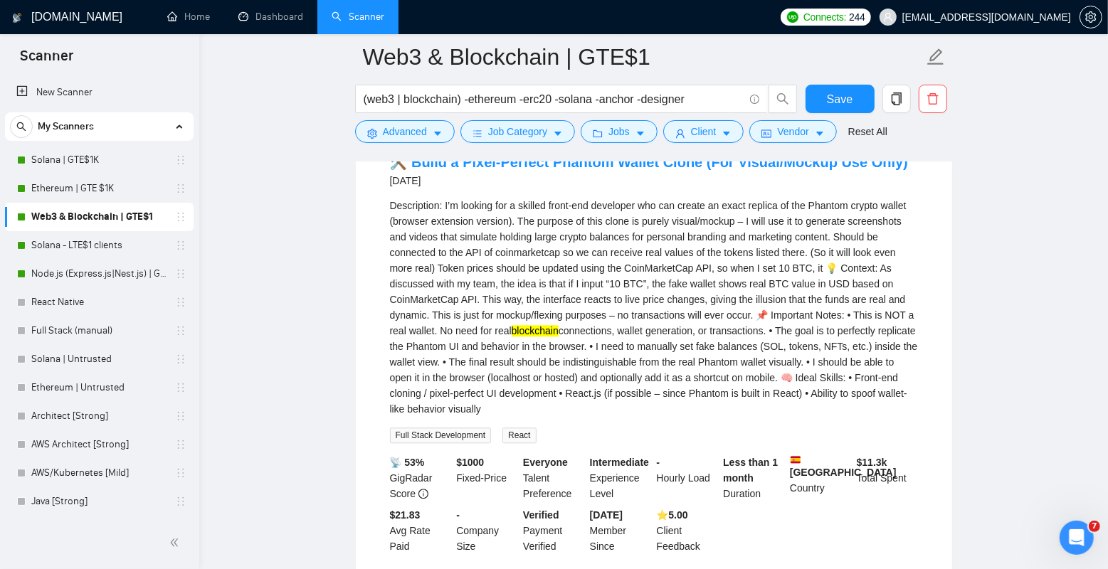
scroll to position [2474, 0]
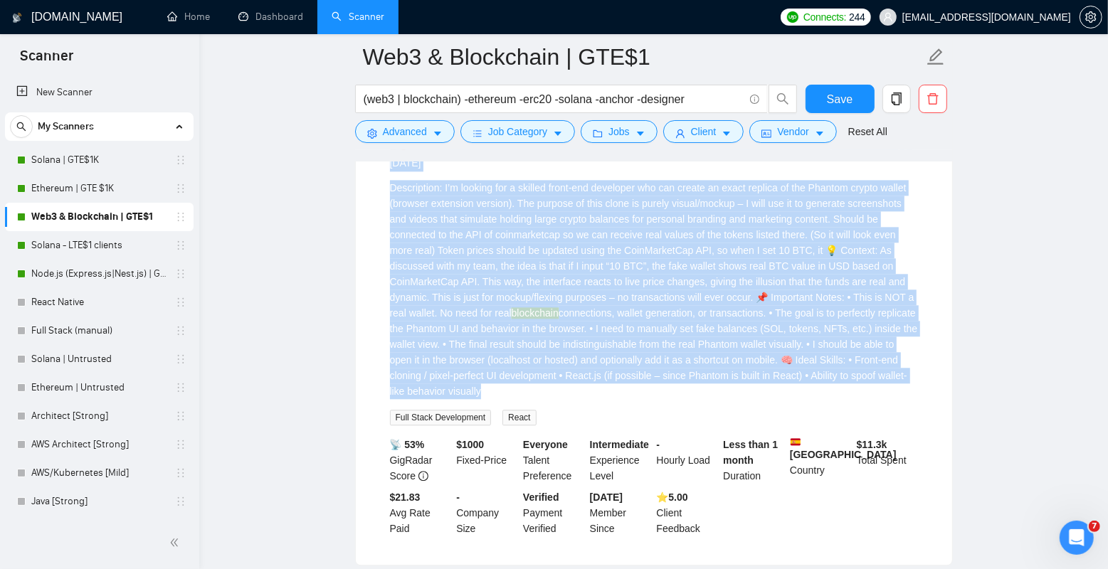
drag, startPoint x: 374, startPoint y: 191, endPoint x: 776, endPoint y: 451, distance: 478.2
click at [776, 451] on li "🛠️ Build a Pixel-Perfect Phantom Wallet Clone (For Visual/Mockup Use Only) [DAT…" at bounding box center [654, 335] width 562 height 425
click at [776, 426] on div "Description: I’m looking for a skilled front-end developer who can create an ex…" at bounding box center [654, 303] width 528 height 246
drag, startPoint x: 789, startPoint y: 441, endPoint x: 387, endPoint y: 237, distance: 451.4
click at [387, 237] on li "🛠️ Build a Pixel-Perfect Phantom Wallet Clone (For Visual/Mockup Use Only) [DAT…" at bounding box center [654, 335] width 562 height 425
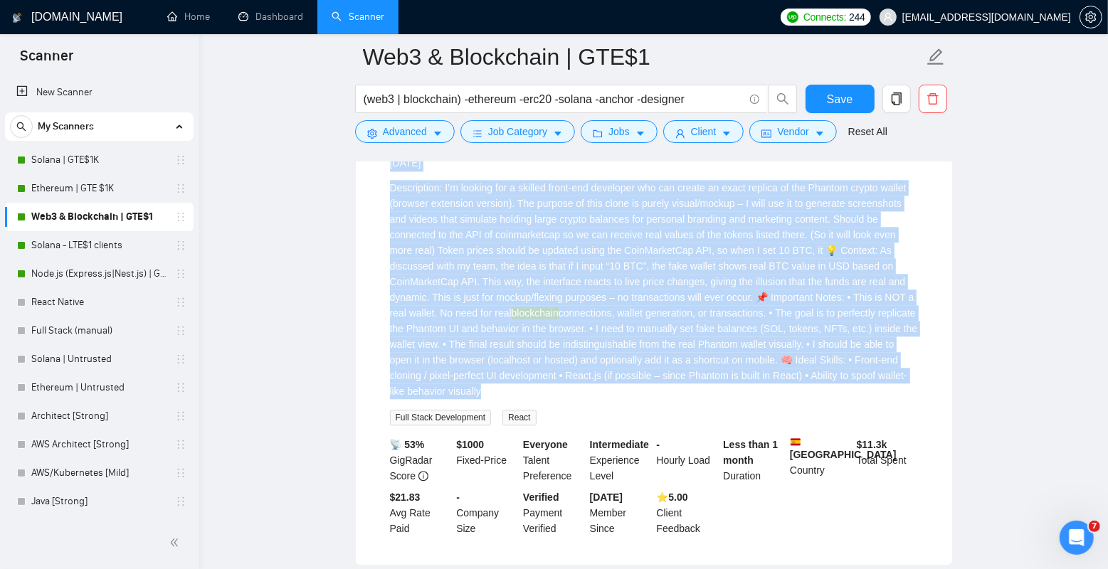
click at [387, 237] on li "🛠️ Build a Pixel-Perfect Phantom Wallet Clone (For Visual/Mockup Use Only) [DAT…" at bounding box center [654, 335] width 562 height 425
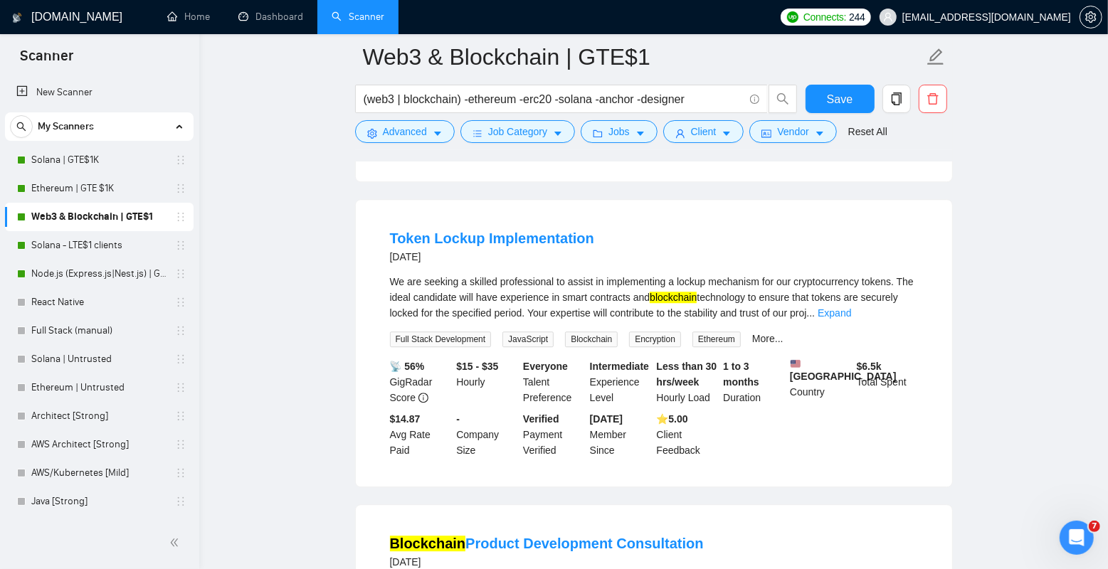
scroll to position [2909, 0]
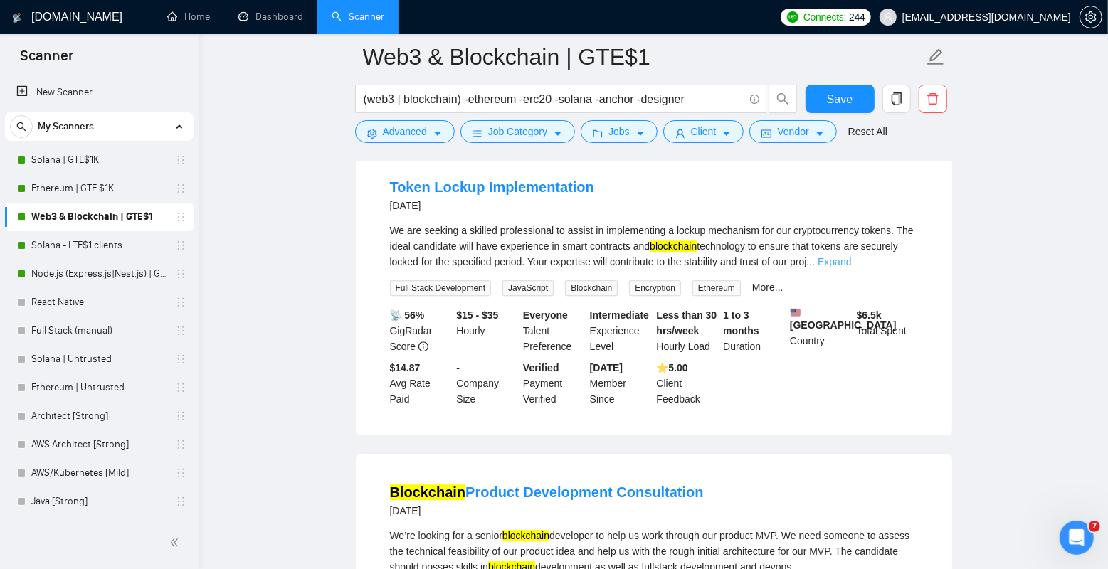
click at [851, 268] on link "Expand" at bounding box center [834, 261] width 33 height 11
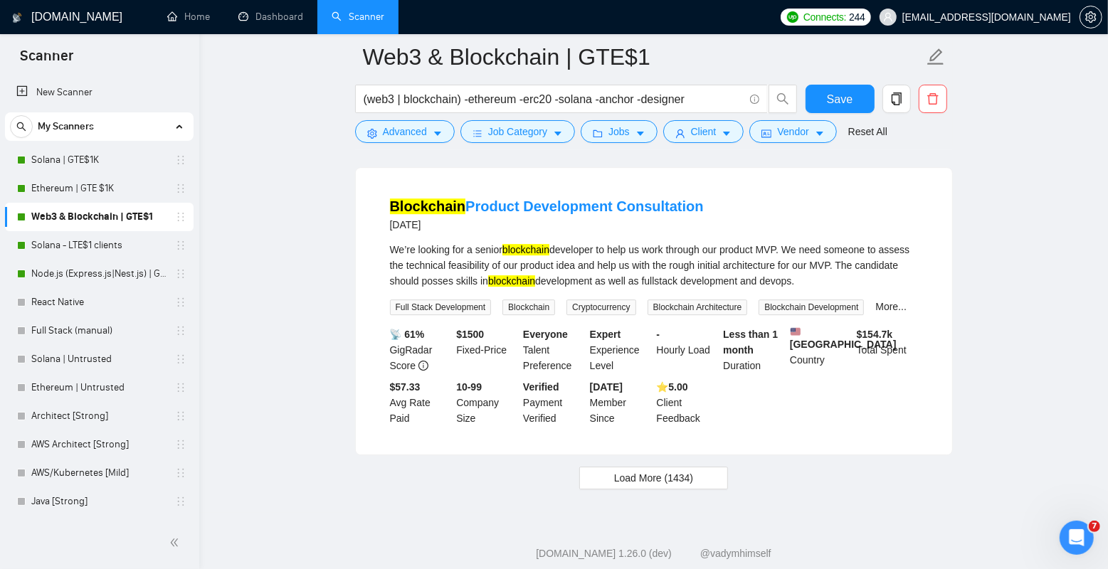
scroll to position [3324, 0]
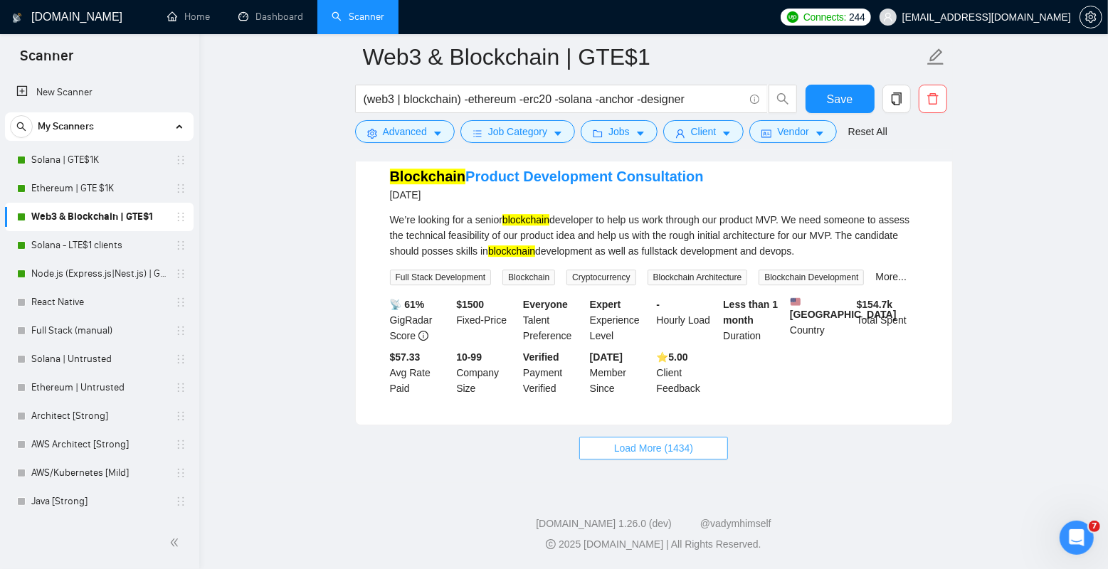
click at [663, 449] on span "Load More (1434)" at bounding box center [653, 449] width 79 height 16
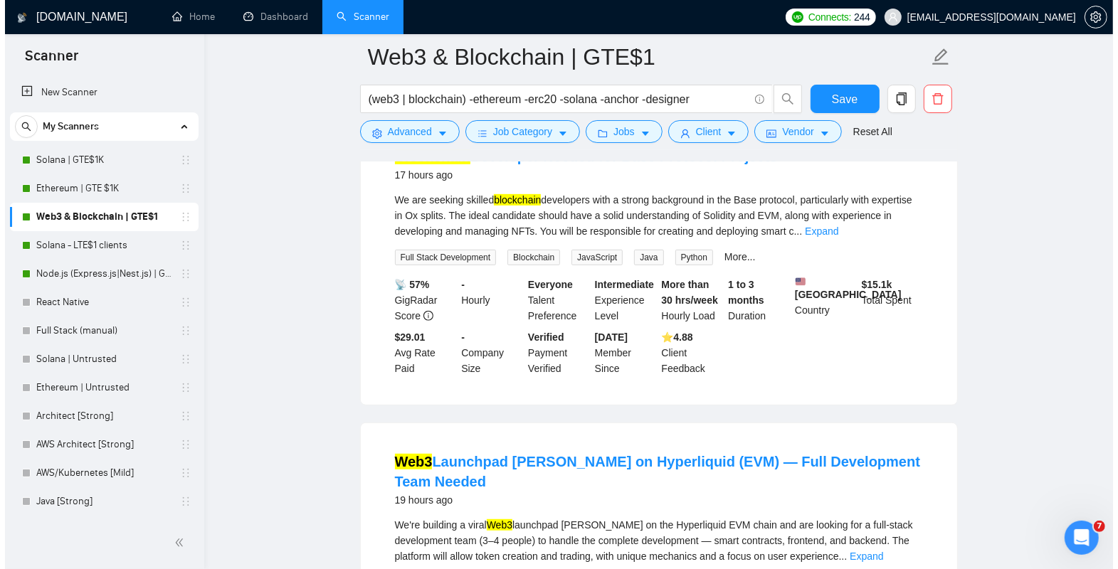
scroll to position [292, 0]
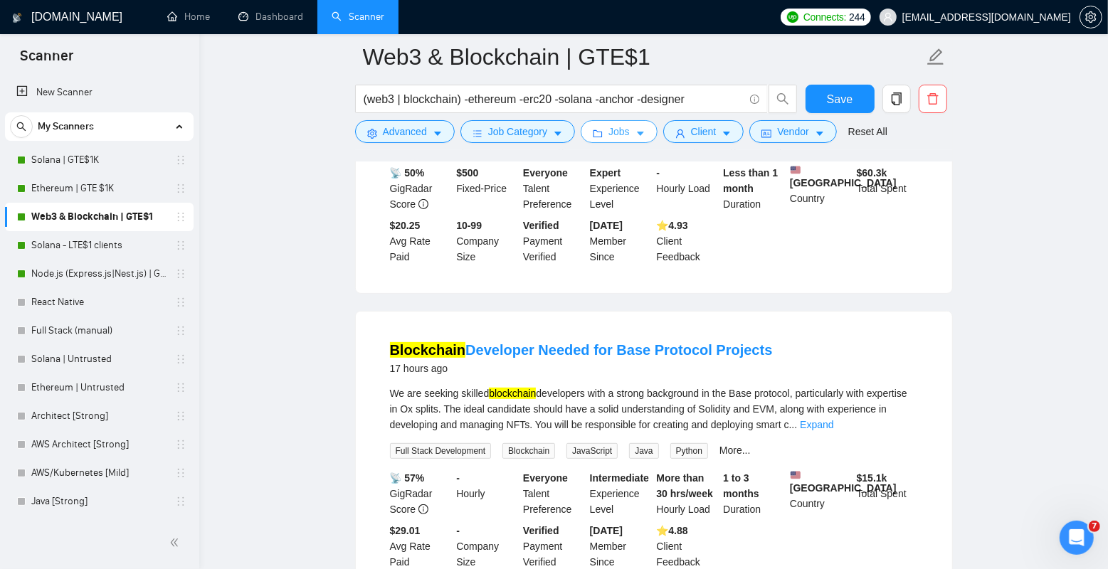
click at [630, 132] on span "Jobs" at bounding box center [619, 132] width 21 height 16
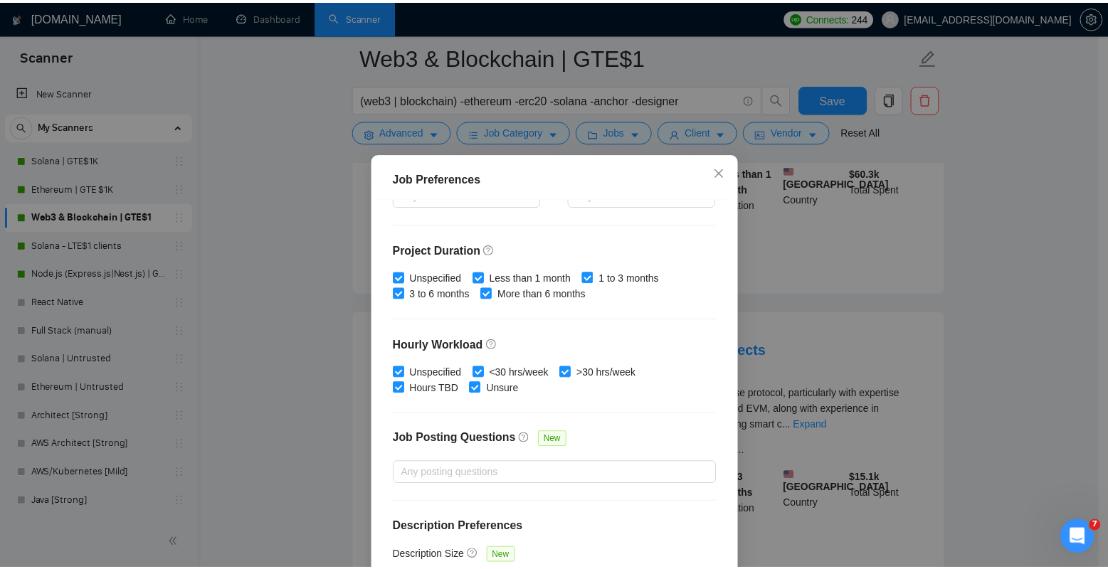
scroll to position [404, 0]
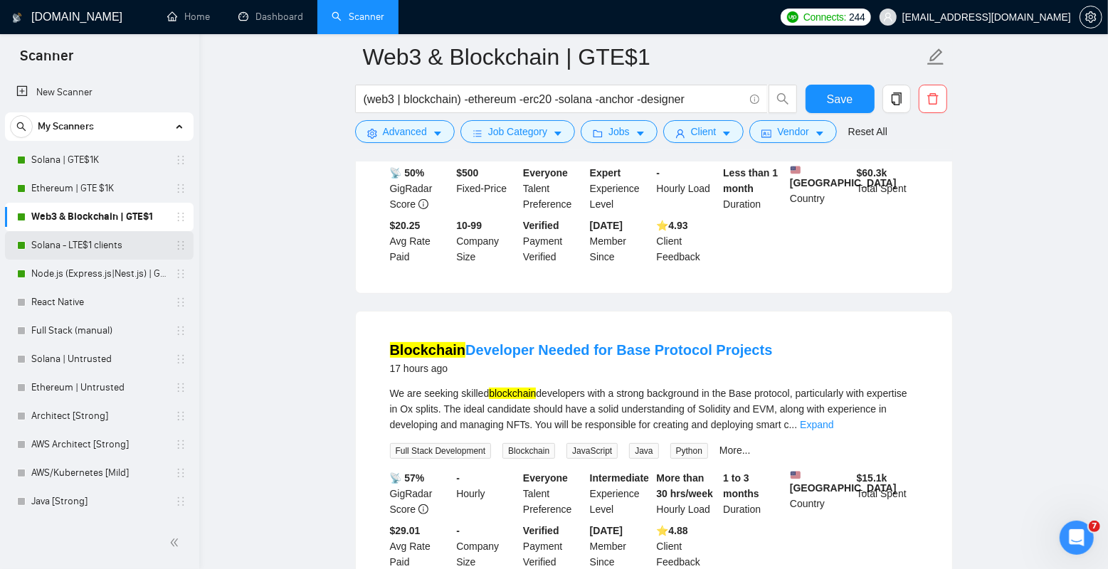
click at [87, 250] on link "Solana - LTE$1 clients" at bounding box center [98, 245] width 135 height 28
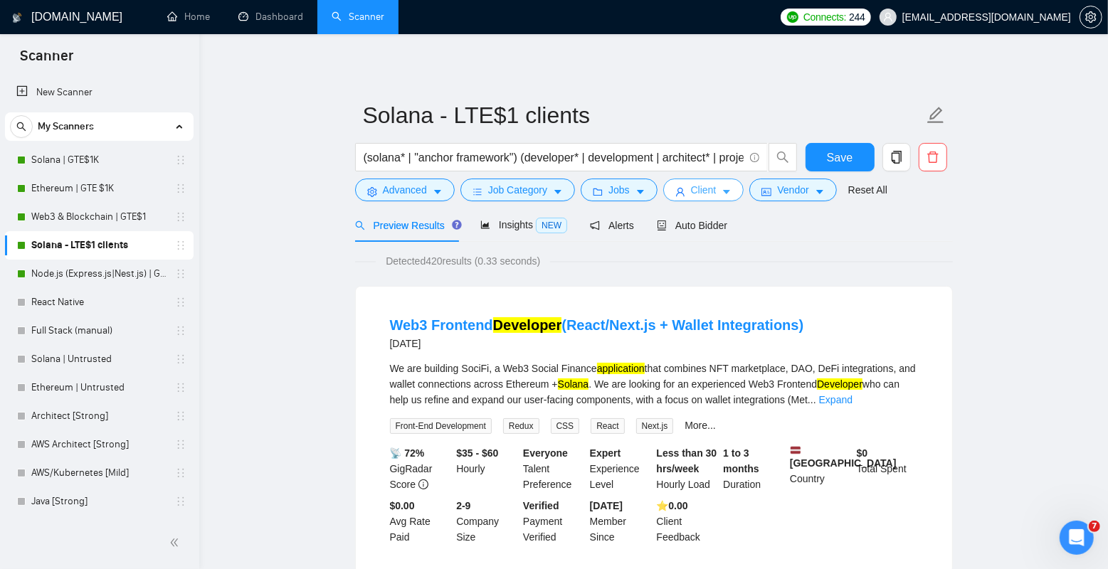
click at [716, 193] on span "Client" at bounding box center [704, 190] width 26 height 16
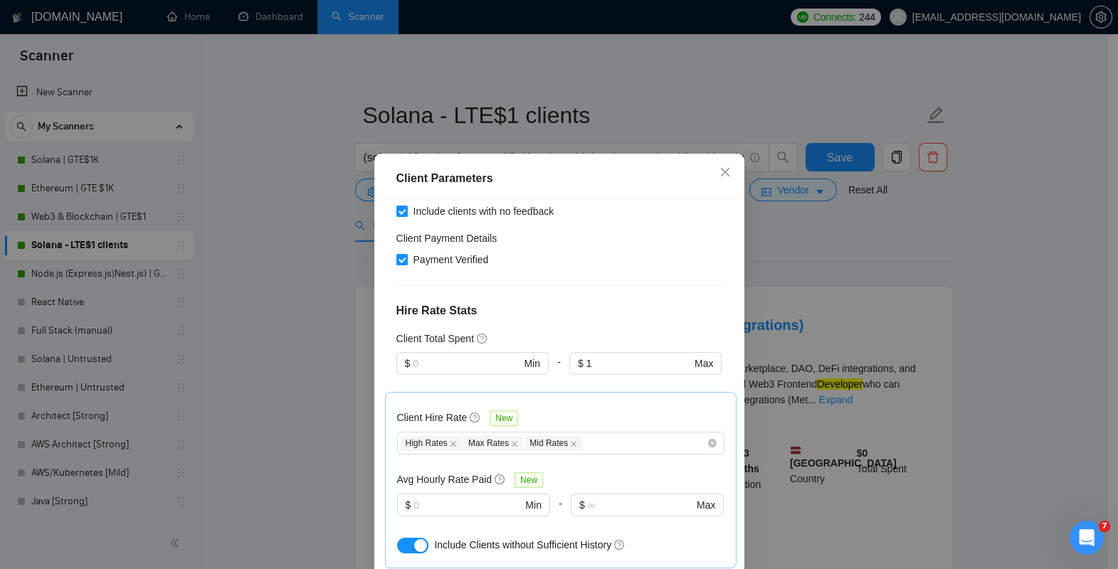
scroll to position [399, 0]
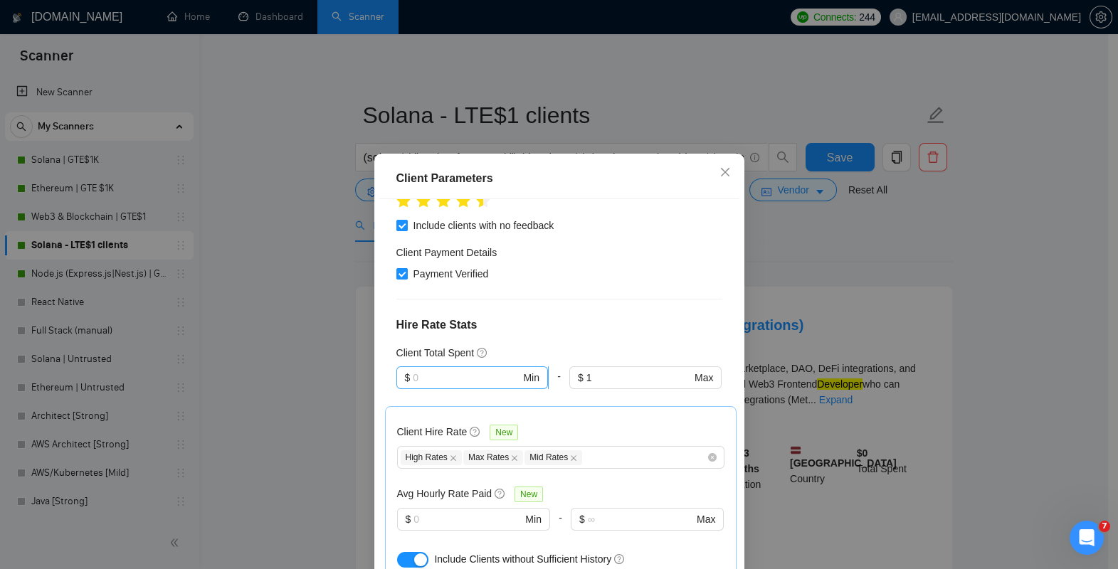
click at [429, 370] on input "text" at bounding box center [466, 378] width 107 height 16
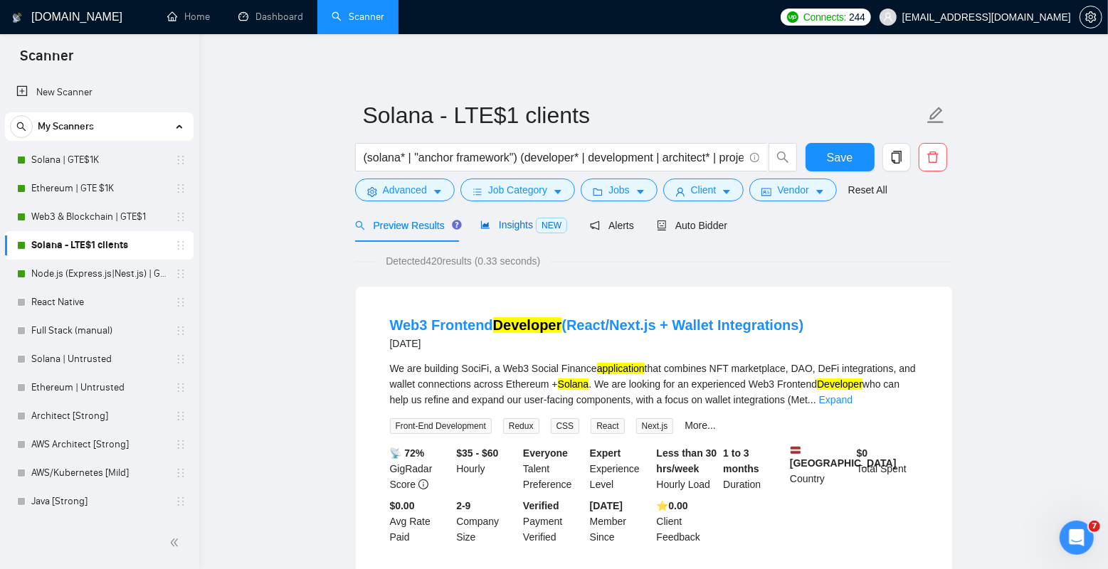
click at [520, 228] on span "Insights NEW" at bounding box center [523, 224] width 87 height 11
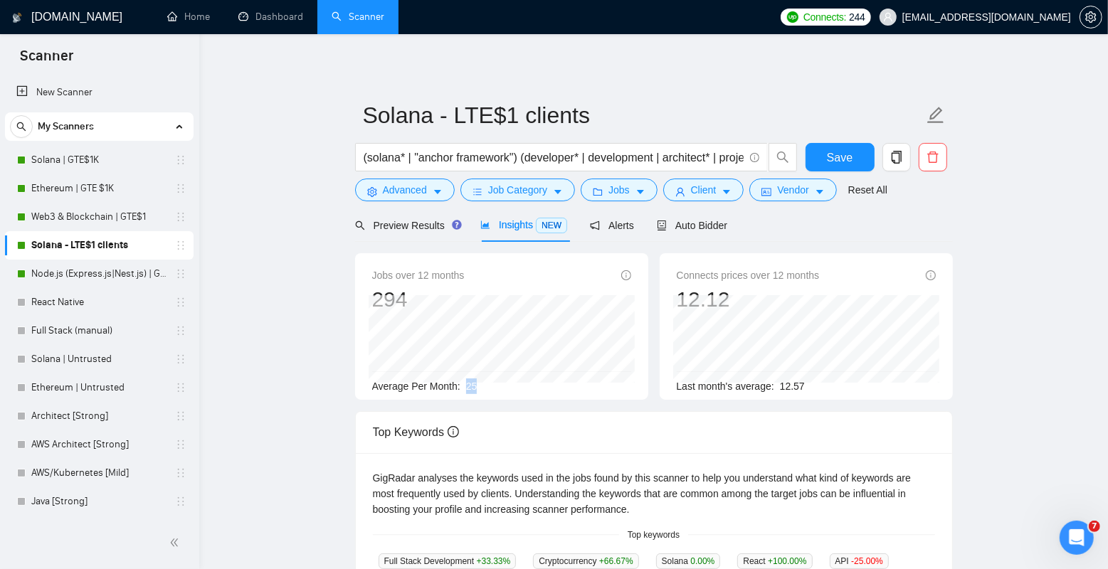
drag, startPoint x: 466, startPoint y: 384, endPoint x: 488, endPoint y: 384, distance: 21.4
click at [488, 384] on div "Average Per Month: 25" at bounding box center [501, 387] width 259 height 16
click at [106, 221] on link "Web3 & Blockchain | GTE$1" at bounding box center [98, 217] width 135 height 28
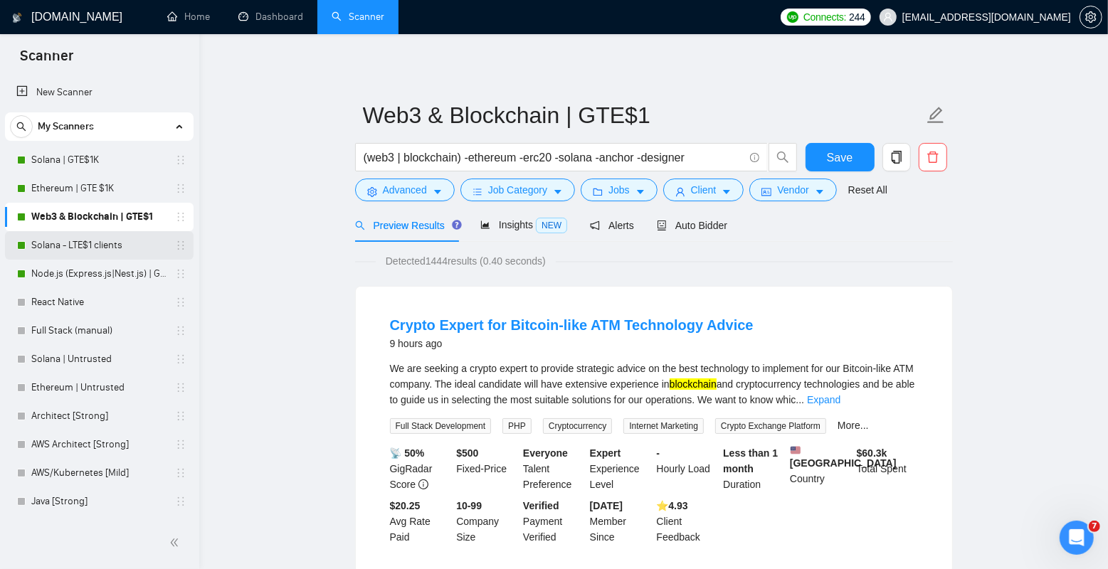
click at [98, 246] on link "Solana - LTE$1 clients" at bounding box center [98, 245] width 135 height 28
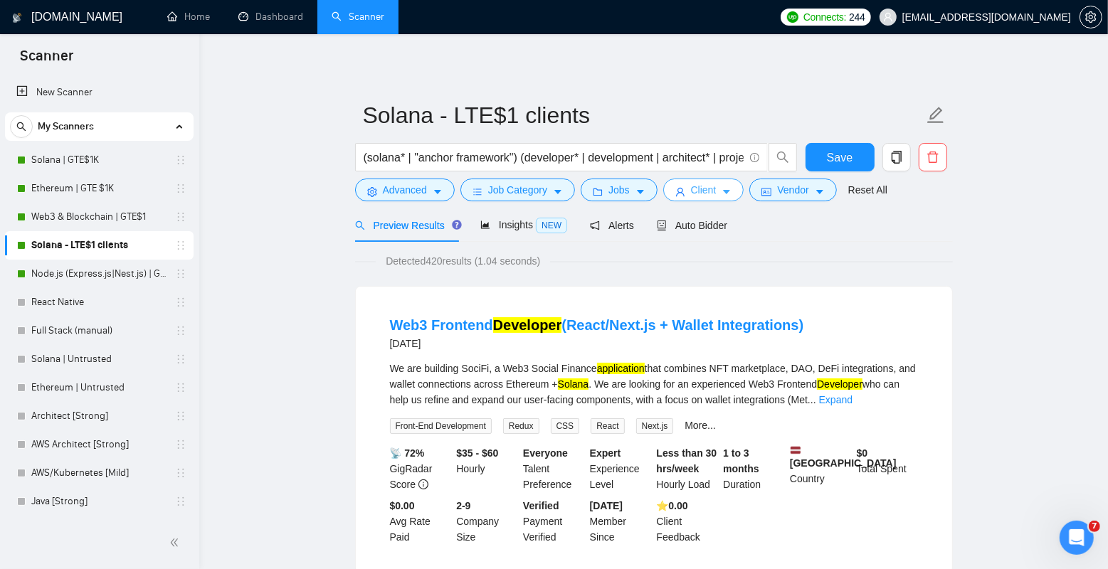
click at [727, 192] on button "Client" at bounding box center [703, 190] width 81 height 23
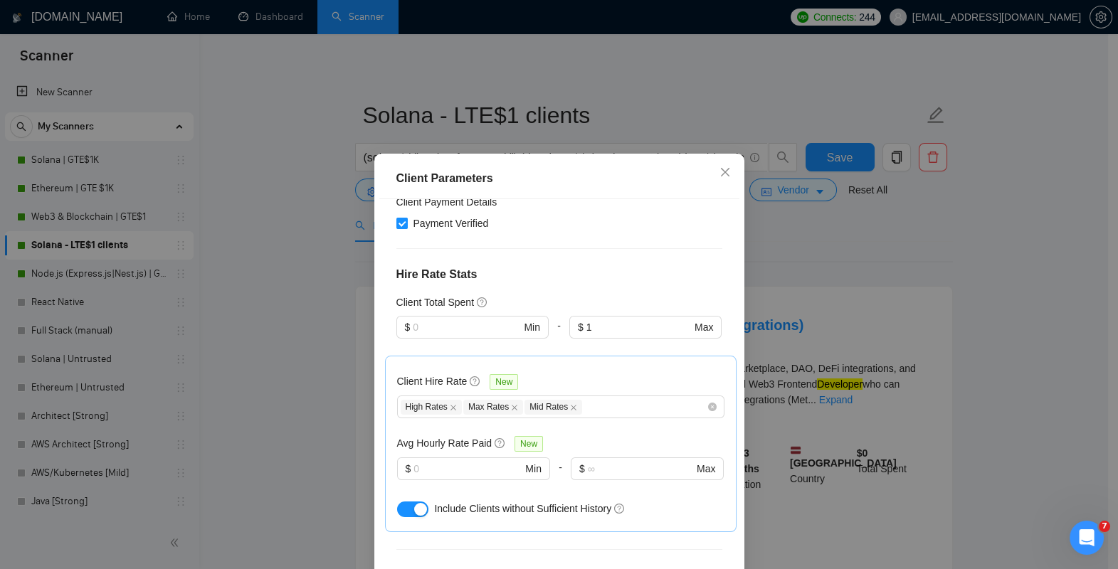
scroll to position [427, 0]
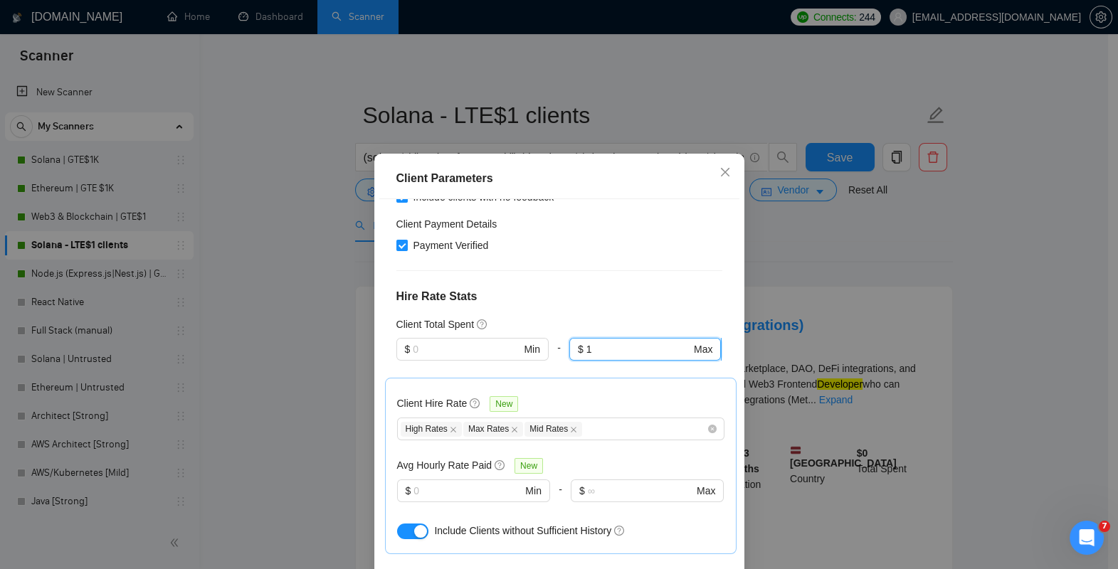
click at [597, 342] on input "1" at bounding box center [639, 350] width 105 height 16
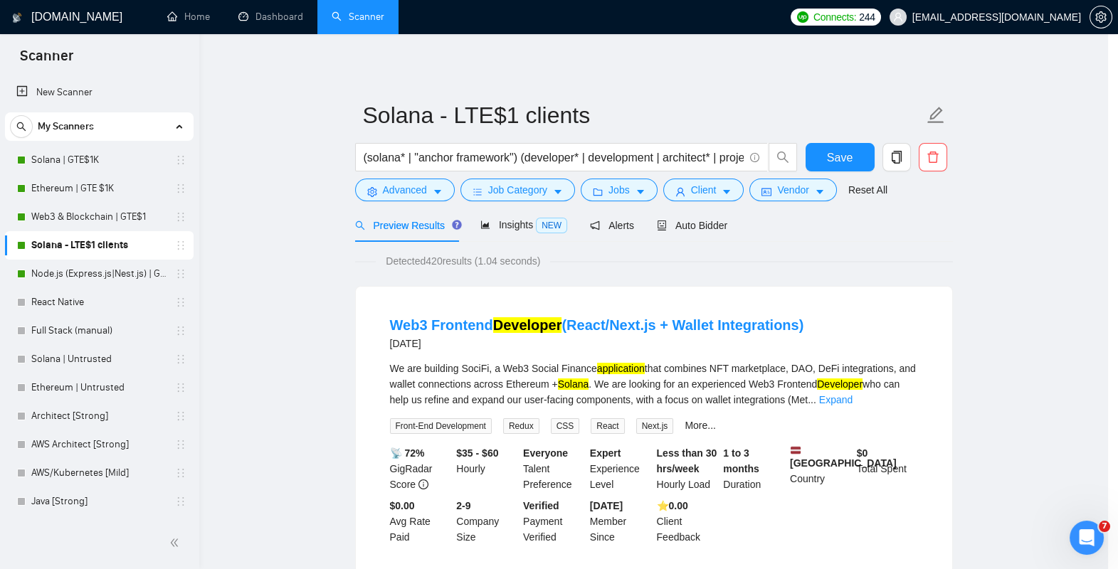
click at [317, 246] on div "Client Parameters Client Location Include Client Countries [GEOGRAPHIC_DATA] [G…" at bounding box center [559, 284] width 1118 height 569
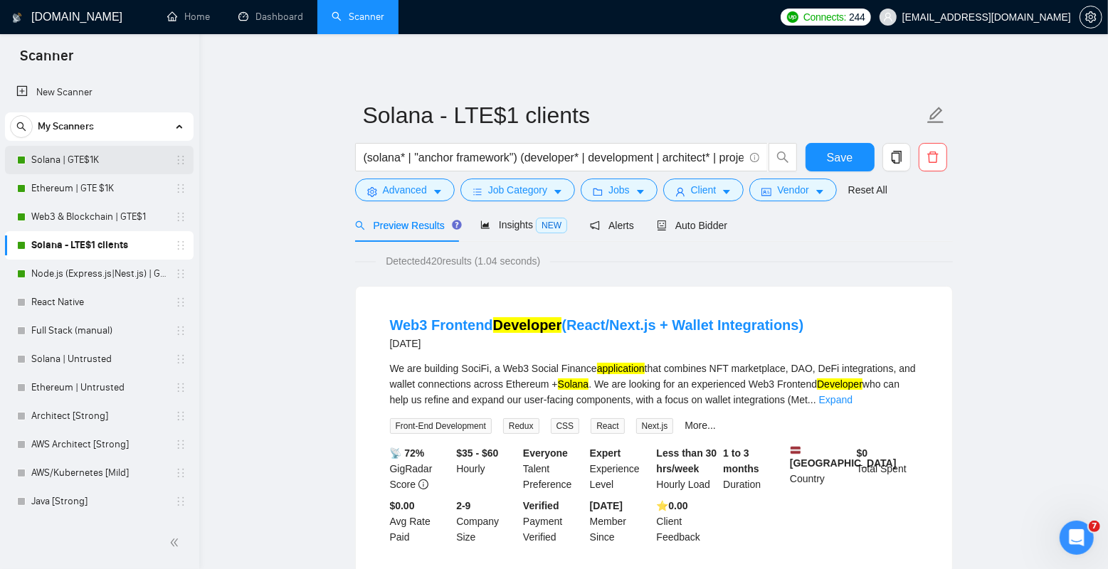
click at [85, 159] on link "Solana | GTE$1K" at bounding box center [98, 160] width 135 height 28
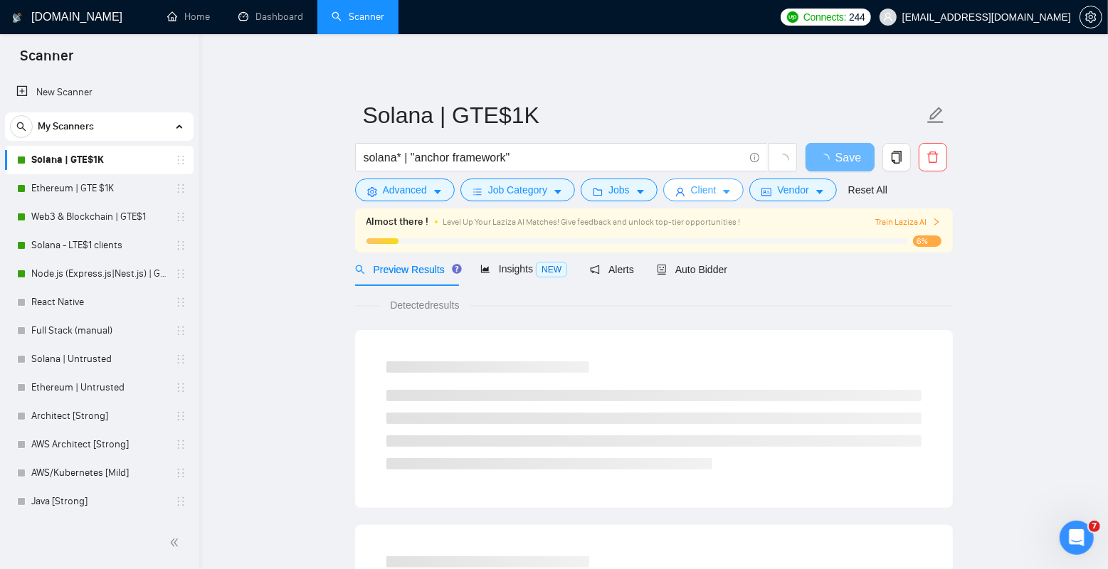
click at [723, 190] on button "Client" at bounding box center [703, 190] width 81 height 23
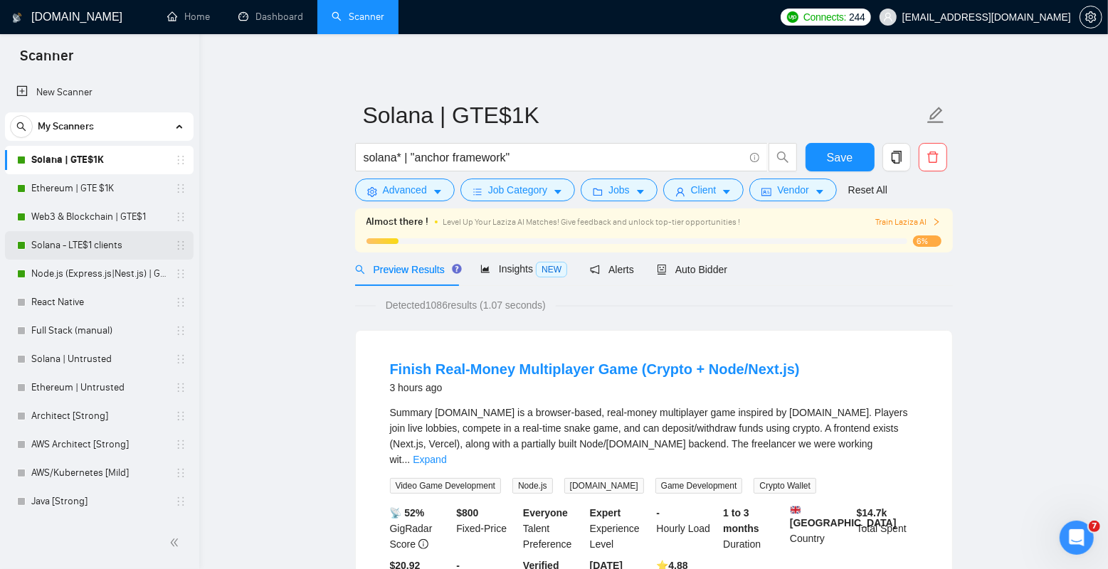
click at [92, 243] on link "Solana - LTE$1 clients" at bounding box center [98, 245] width 135 height 28
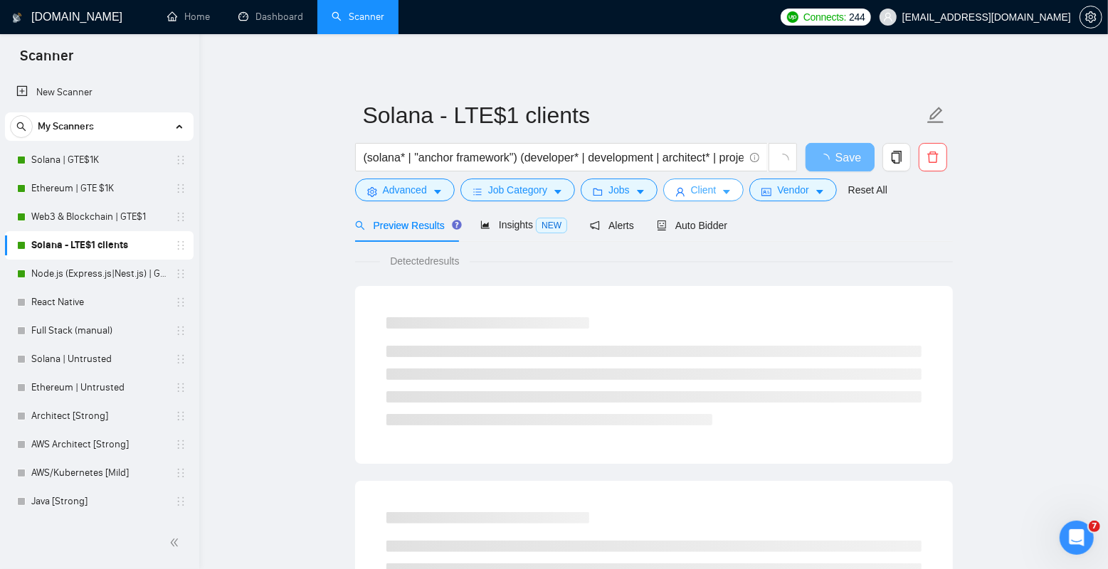
click at [715, 189] on span "Client" at bounding box center [704, 190] width 26 height 16
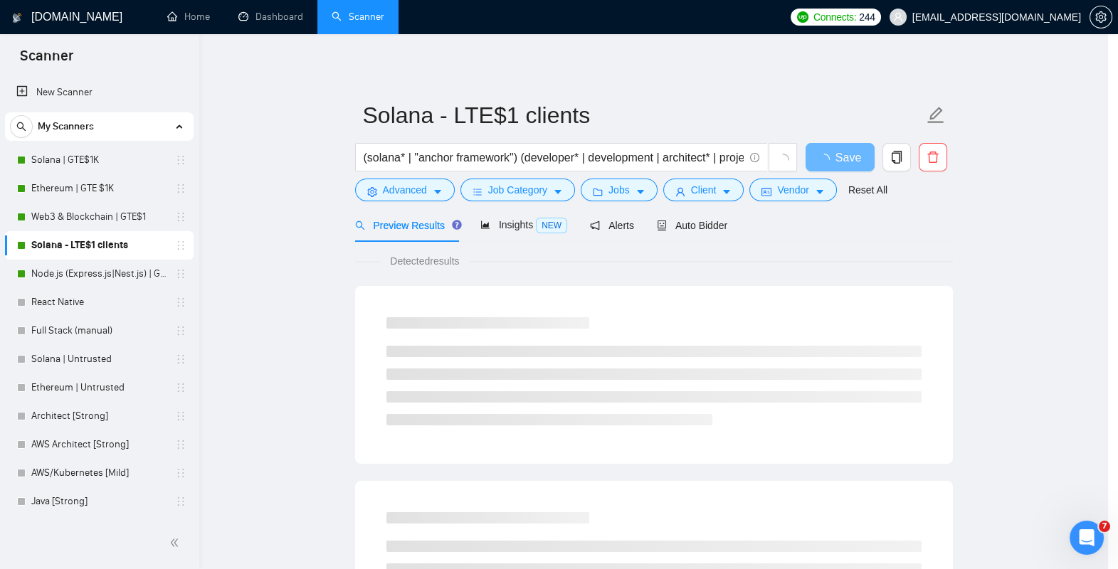
scroll to position [22, 0]
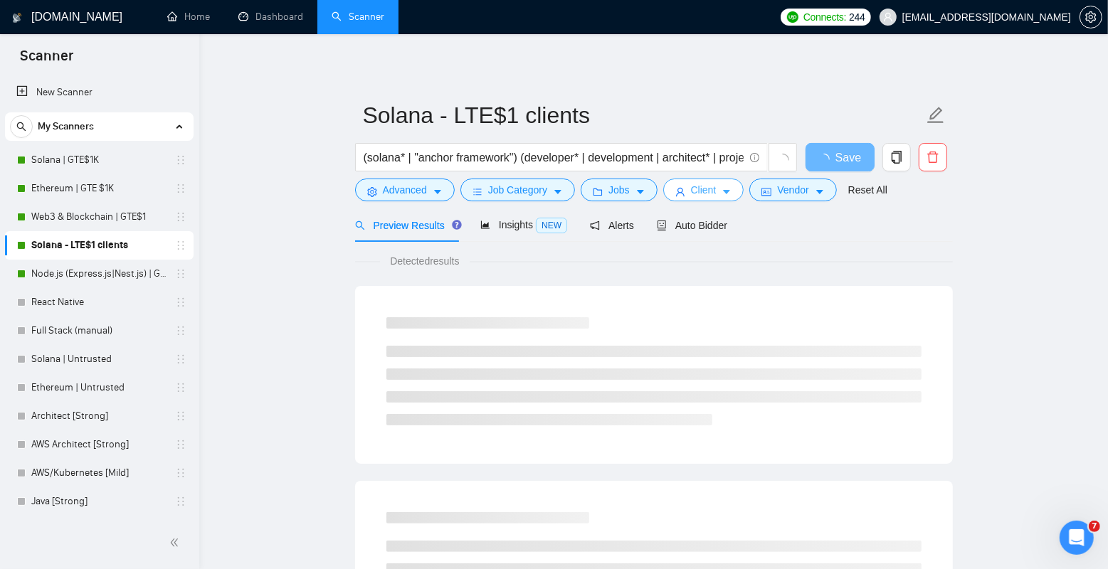
click at [710, 193] on span "Client" at bounding box center [704, 190] width 26 height 16
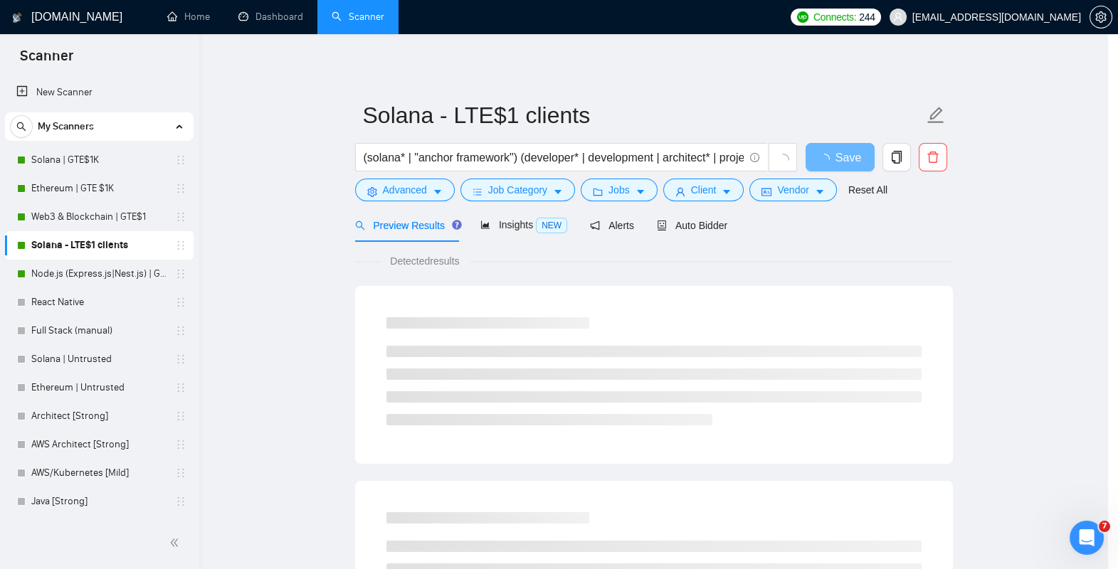
scroll to position [94, 0]
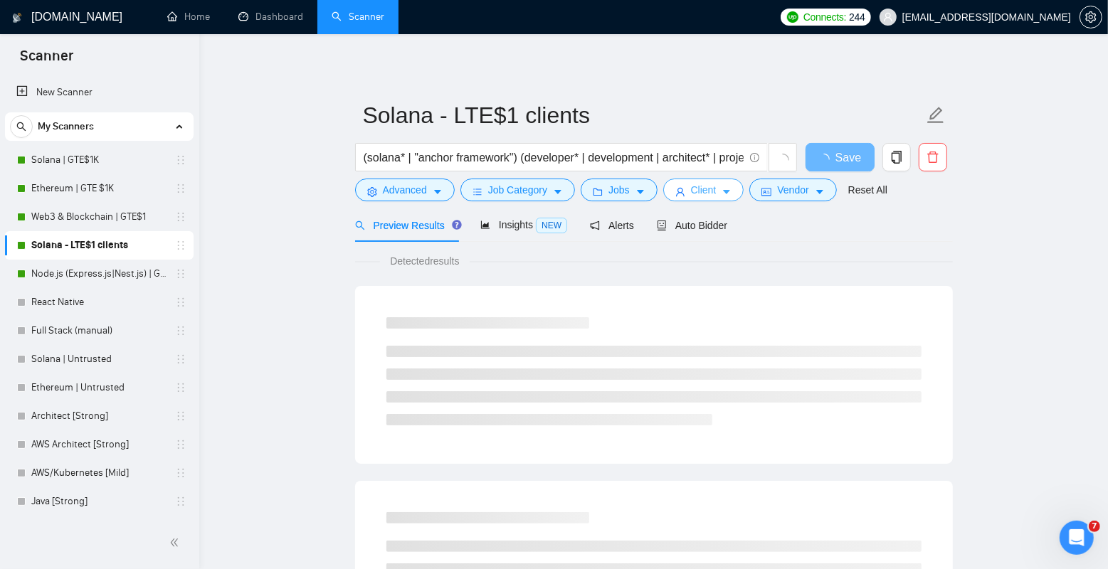
click at [697, 194] on span "Client" at bounding box center [704, 190] width 26 height 16
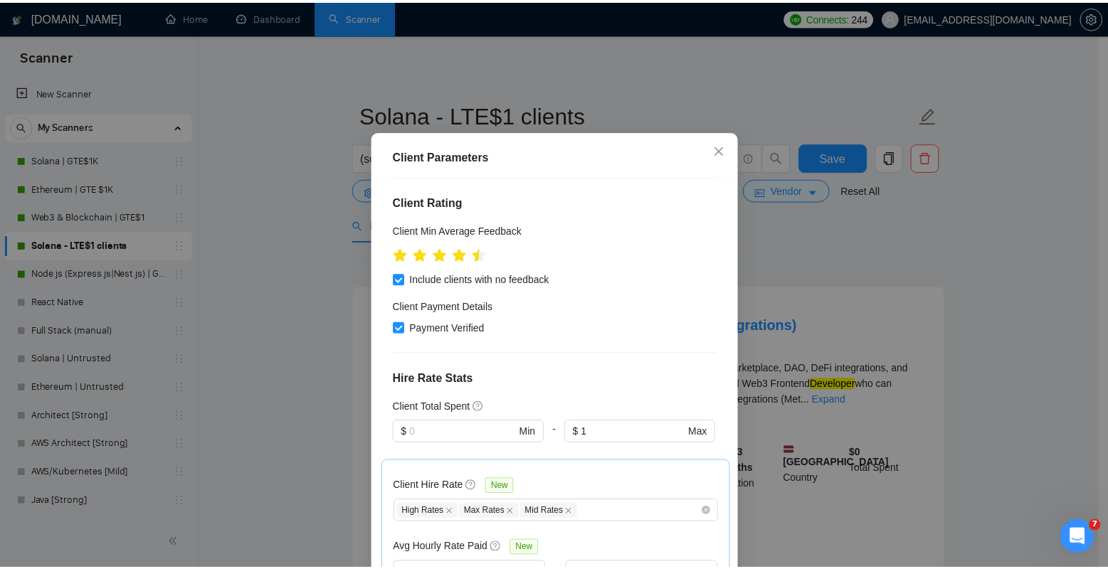
scroll to position [332, 0]
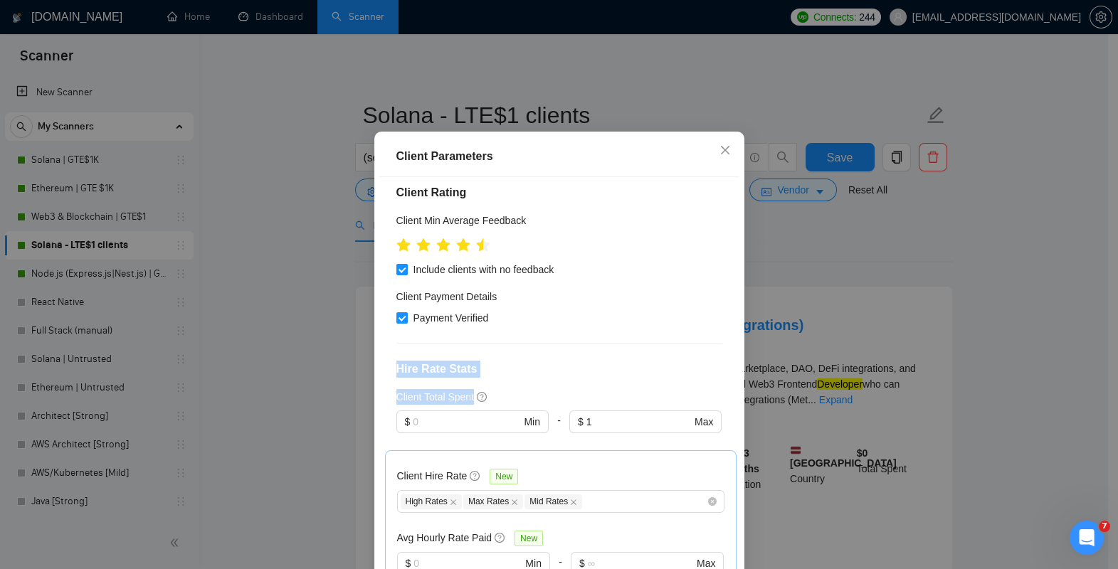
drag, startPoint x: 383, startPoint y: 310, endPoint x: 500, endPoint y: 339, distance: 120.9
click at [500, 339] on div "Client Location Include Client Countries [GEOGRAPHIC_DATA] [GEOGRAPHIC_DATA] [G…" at bounding box center [559, 376] width 360 height 399
click at [505, 389] on div "Client Total Spent" at bounding box center [559, 397] width 326 height 16
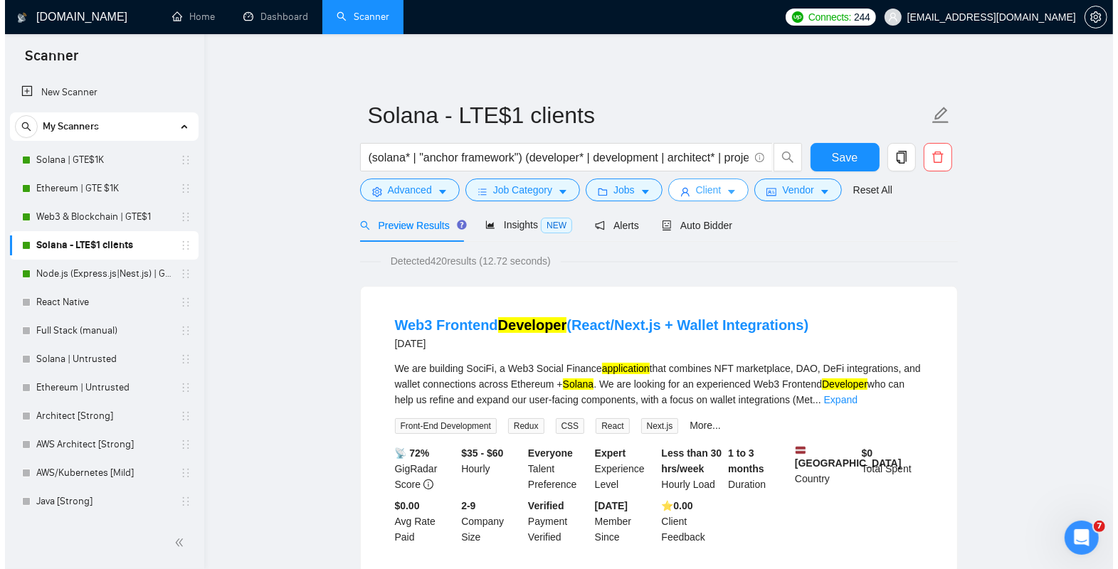
scroll to position [26, 0]
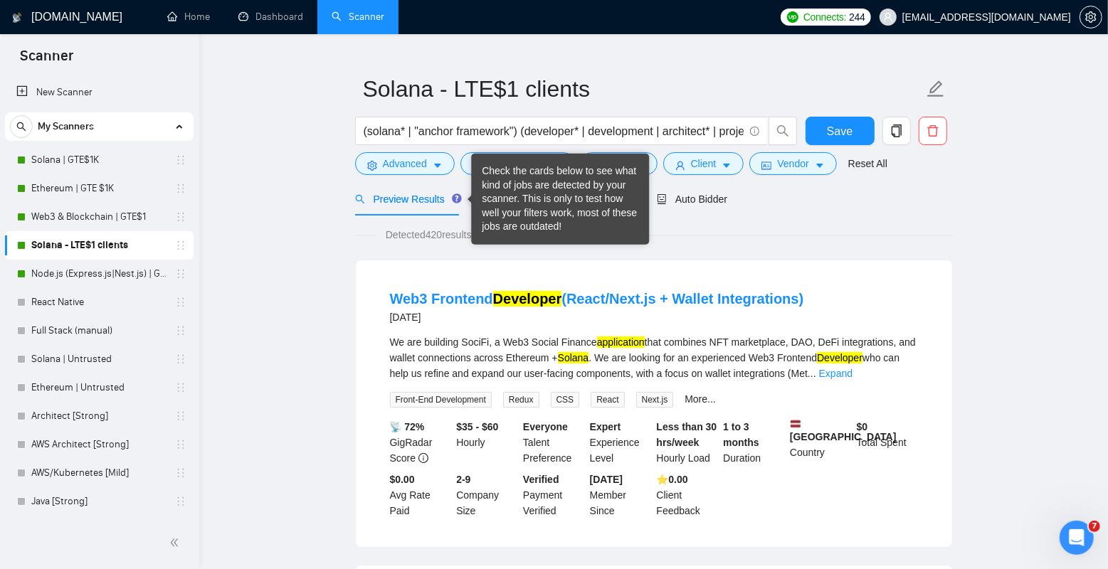
click at [492, 199] on div "Check the cards below to see what kind of jobs are detected by your scanner. Th…" at bounding box center [560, 199] width 157 height 70
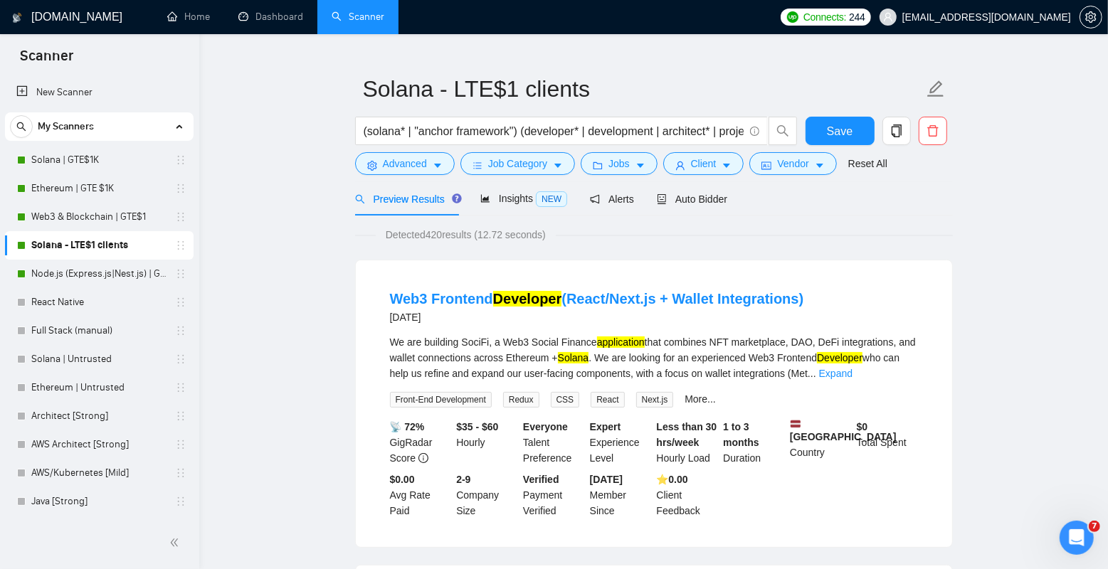
click at [520, 208] on div "Insights NEW" at bounding box center [523, 198] width 87 height 33
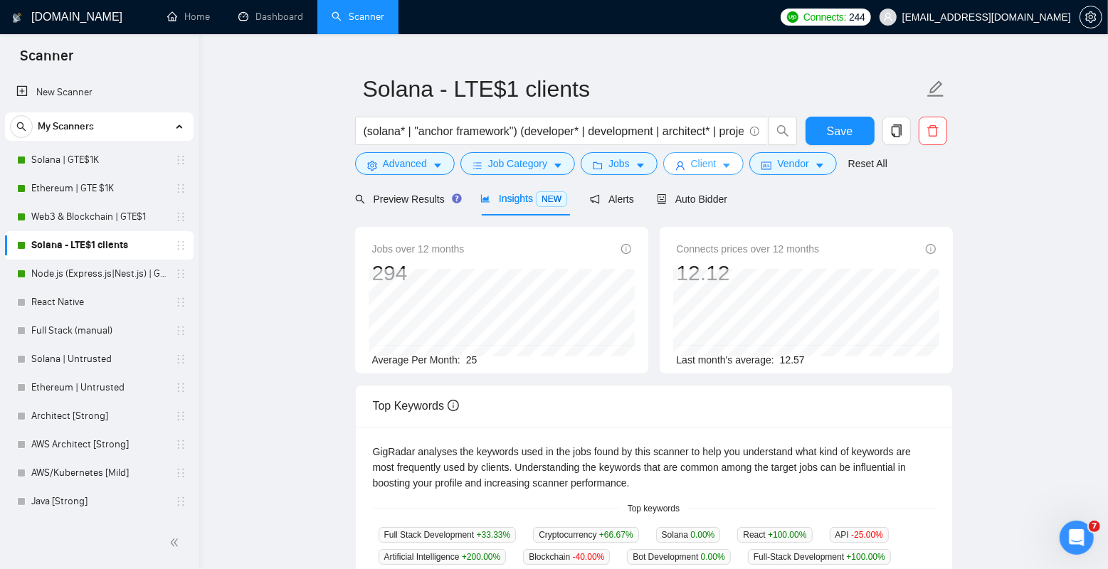
click at [717, 166] on span "Client" at bounding box center [704, 164] width 26 height 16
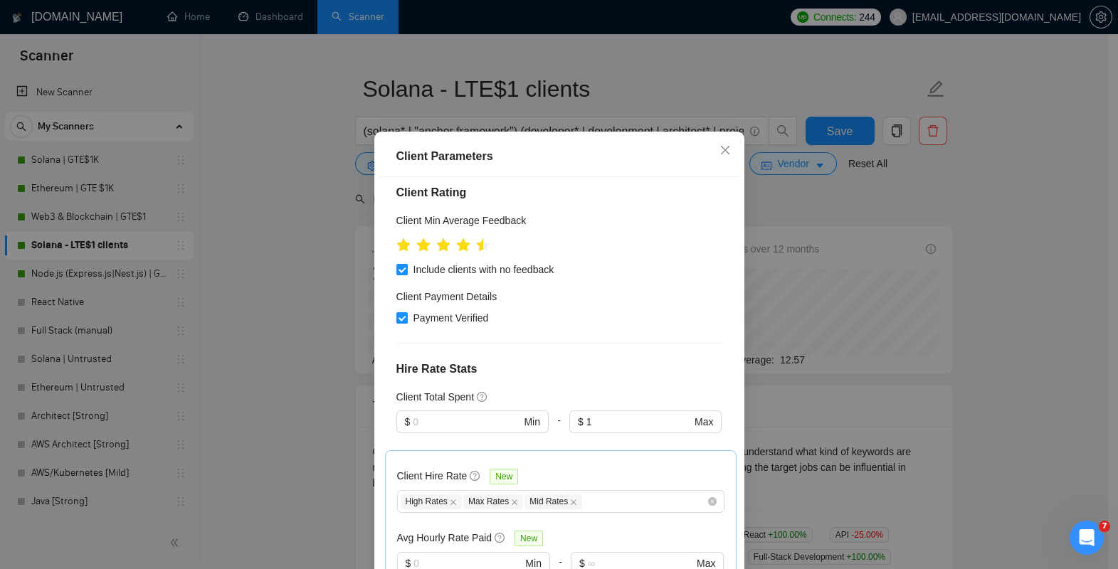
scroll to position [387, 0]
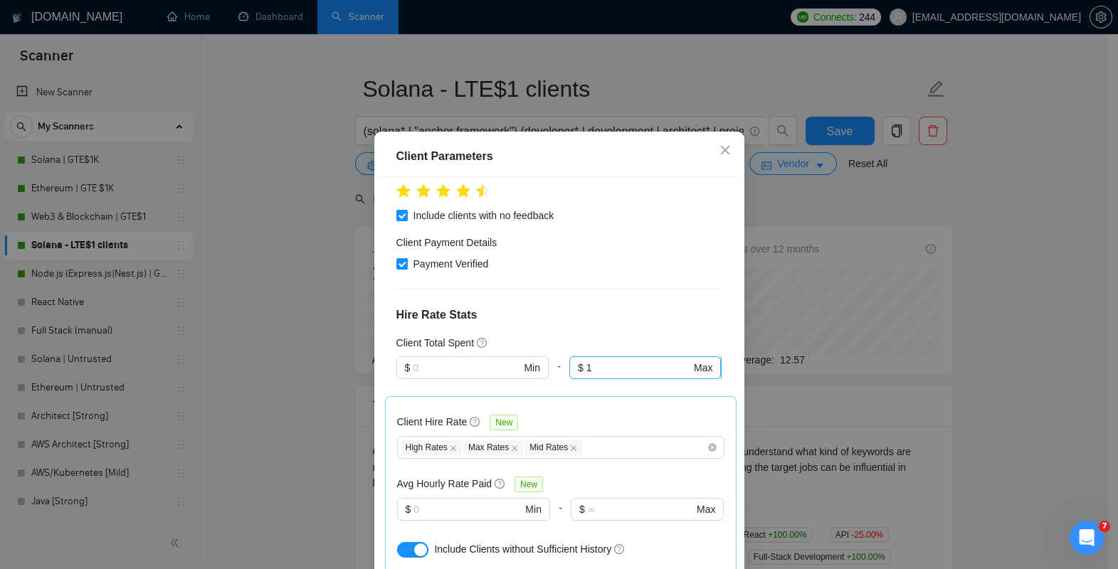
click at [627, 360] on input "1" at bounding box center [639, 368] width 105 height 16
click at [621, 337] on div "$1,000" at bounding box center [635, 338] width 132 height 16
type input "1000"
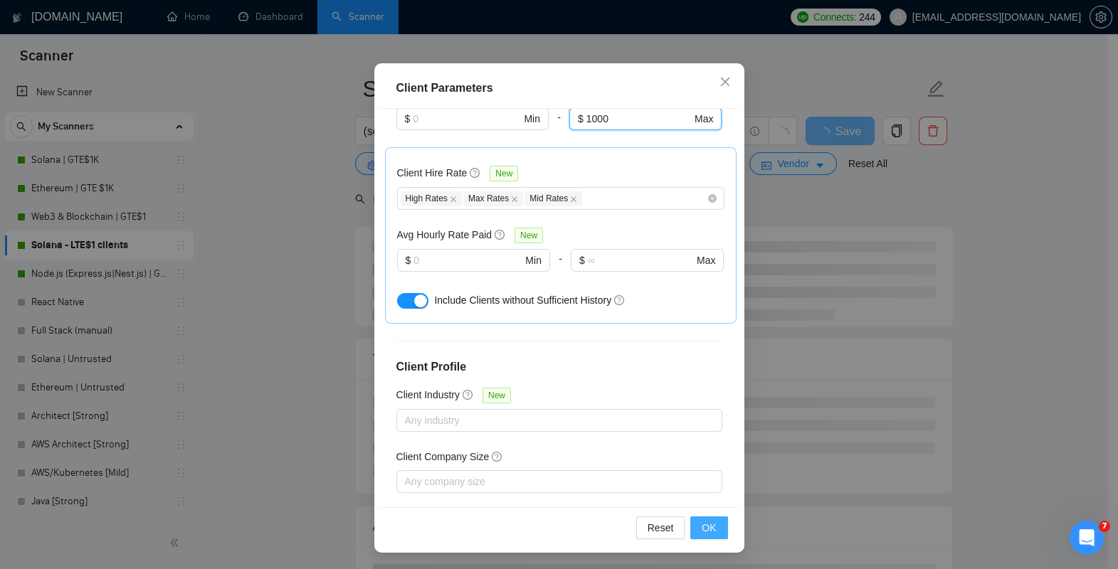
click at [705, 525] on span "OK" at bounding box center [709, 528] width 14 height 16
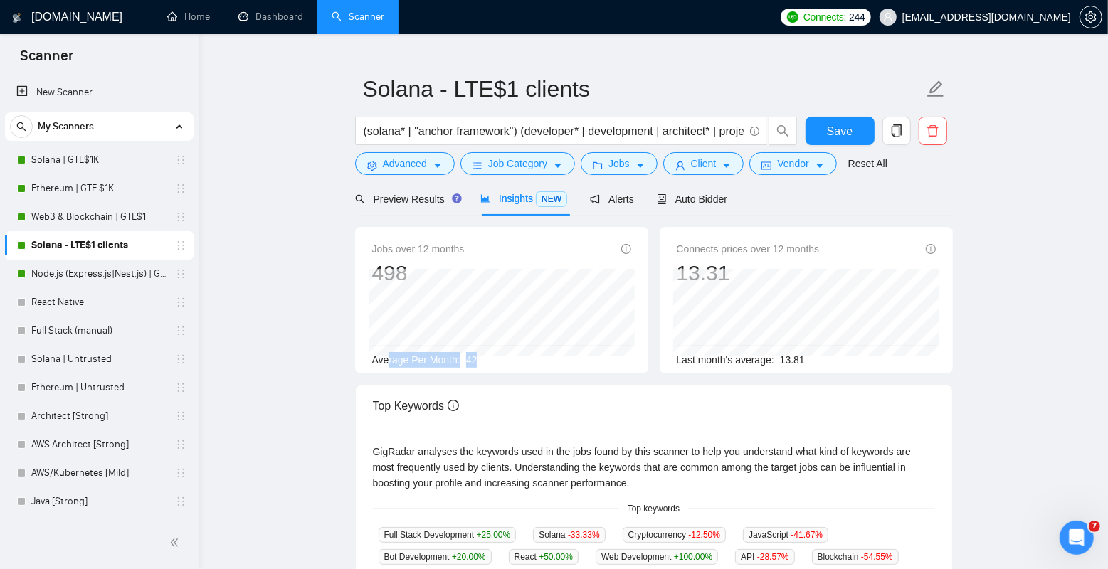
drag, startPoint x: 389, startPoint y: 358, endPoint x: 495, endPoint y: 358, distance: 106.1
click at [495, 358] on div "Average Per Month: 42" at bounding box center [501, 360] width 259 height 16
drag, startPoint x: 506, startPoint y: 358, endPoint x: 382, endPoint y: 359, distance: 123.9
click at [382, 359] on div "Average Per Month: 42" at bounding box center [501, 360] width 259 height 16
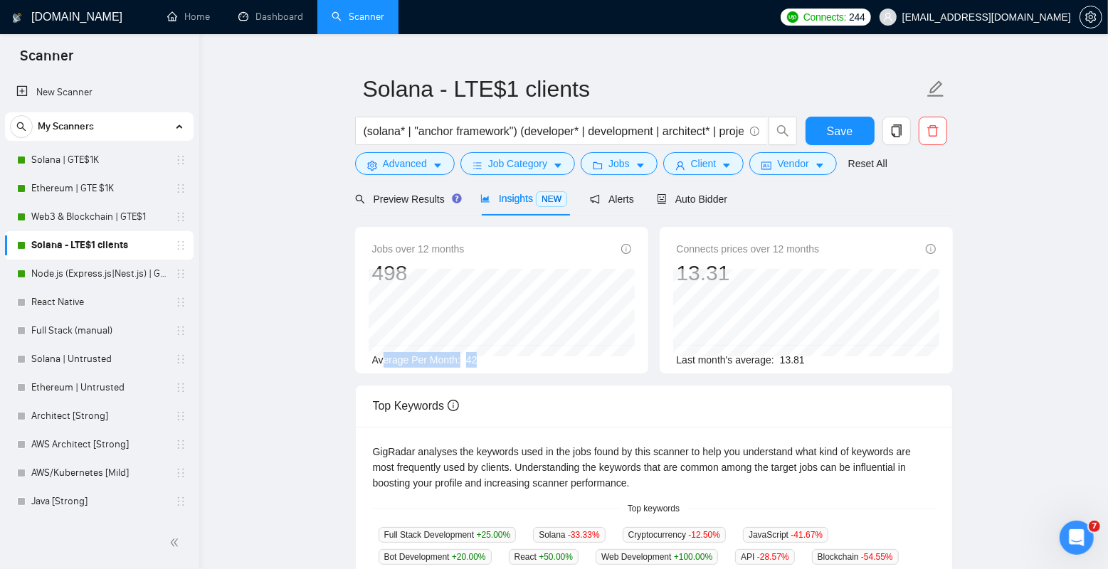
click at [382, 359] on span "Average Per Month:" at bounding box center [416, 359] width 88 height 11
drag, startPoint x: 372, startPoint y: 359, endPoint x: 500, endPoint y: 359, distance: 128.8
click at [500, 359] on div "Jobs over 12 months 498 [DATE] 26 Average Per Month: 42" at bounding box center [501, 300] width 293 height 147
click at [500, 359] on div "Average Per Month: 42" at bounding box center [501, 360] width 259 height 16
click at [722, 152] on button "Client" at bounding box center [703, 163] width 81 height 23
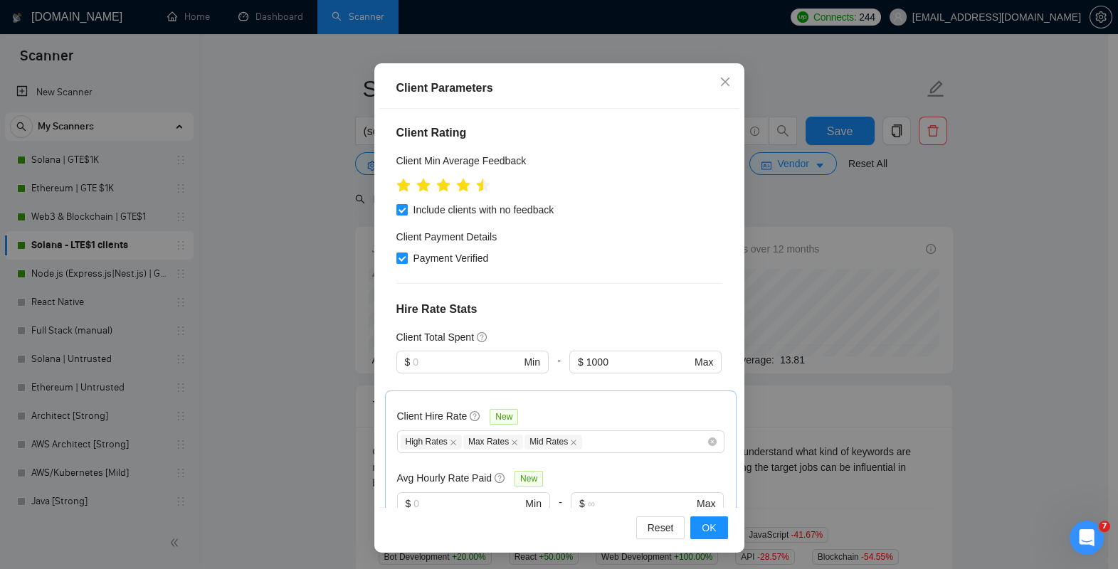
scroll to position [339, 0]
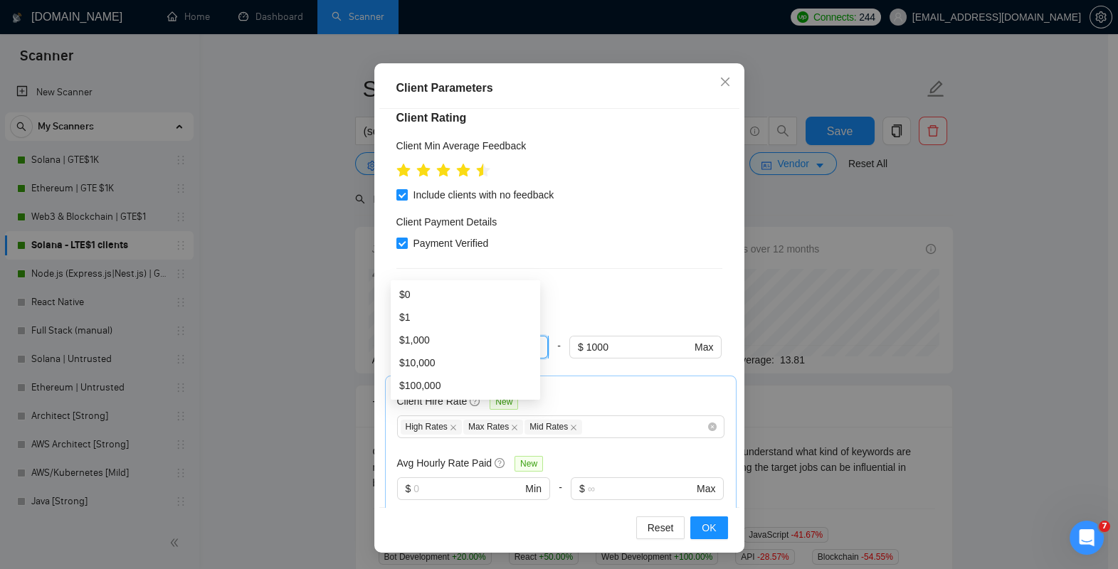
click at [449, 340] on input "text" at bounding box center [466, 348] width 107 height 16
type input "1"
click at [552, 226] on div "Client Location Include Client Countries [GEOGRAPHIC_DATA] [GEOGRAPHIC_DATA] [G…" at bounding box center [559, 308] width 360 height 399
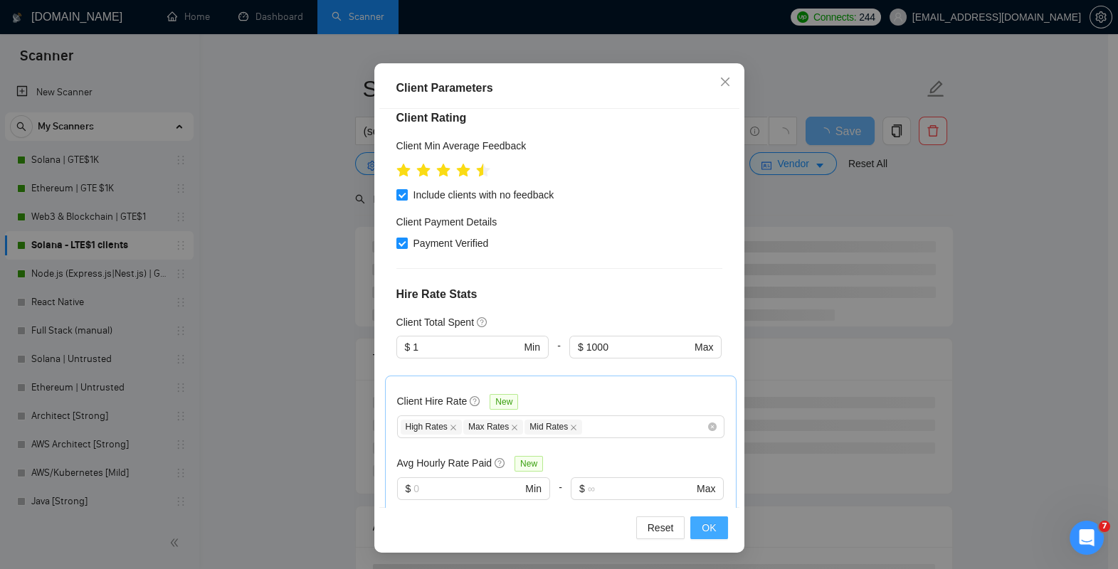
click at [707, 527] on span "OK" at bounding box center [709, 528] width 14 height 16
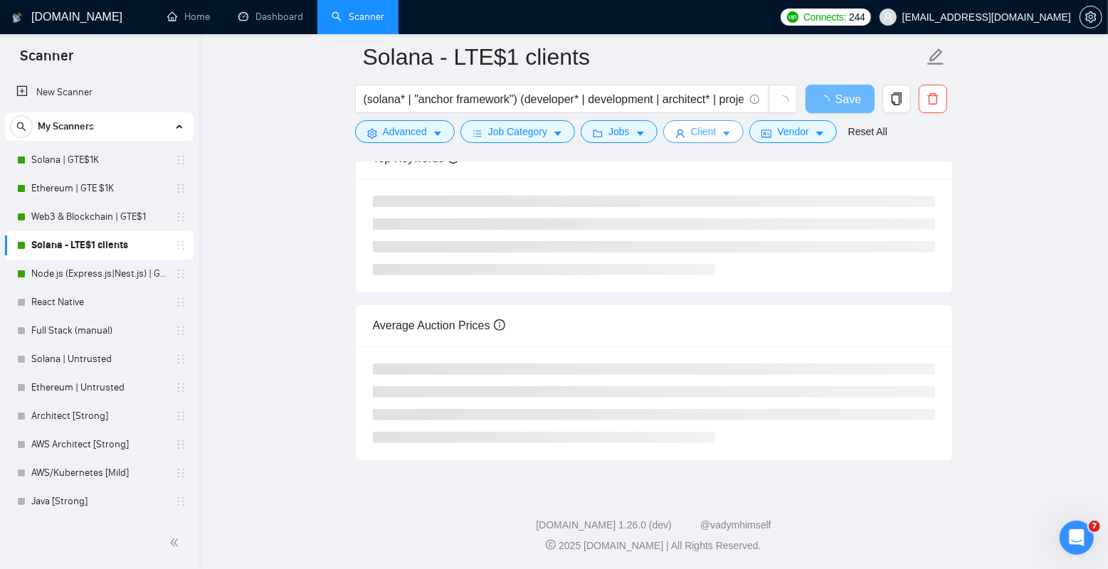
scroll to position [0, 0]
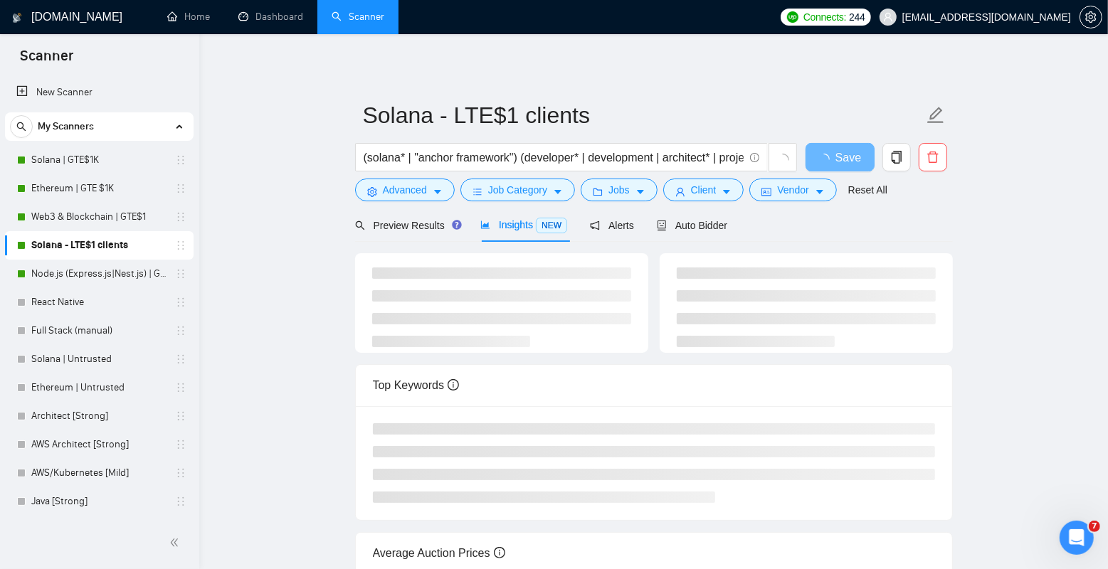
click at [281, 270] on main "Solana - LTE$1 clients (solana* | "anchor framework") (developer* | development…" at bounding box center [653, 372] width 863 height 631
click at [723, 189] on button "Client" at bounding box center [703, 190] width 81 height 23
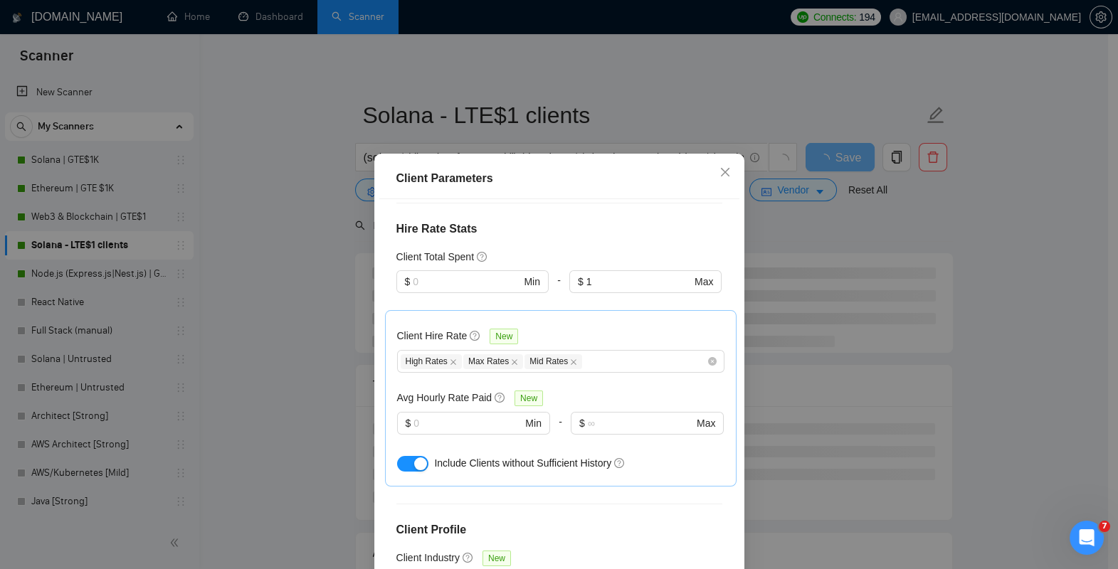
scroll to position [434, 0]
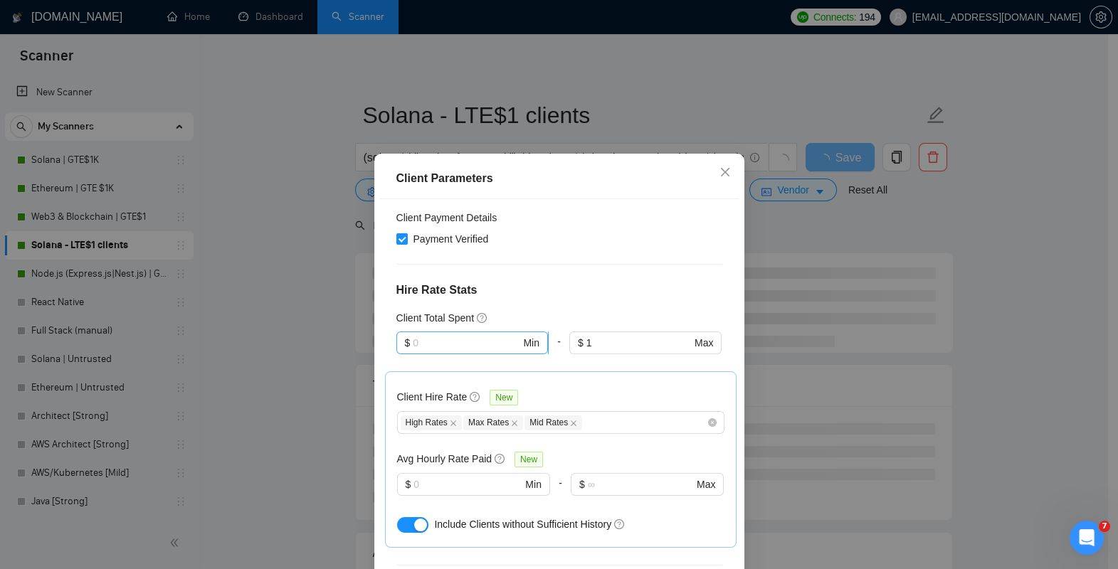
click at [481, 335] on input "text" at bounding box center [466, 343] width 107 height 16
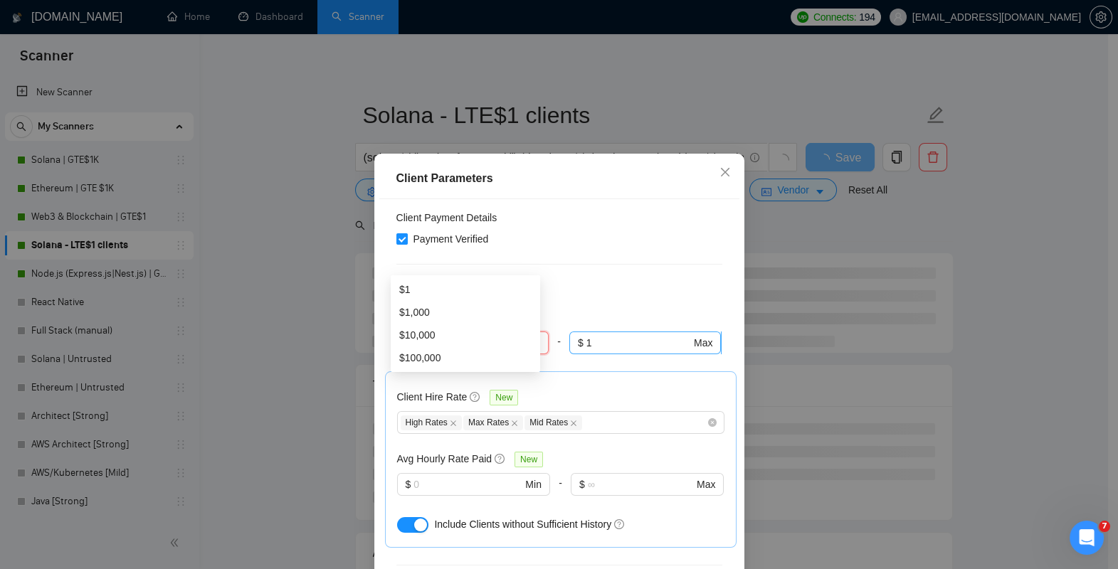
type input "1"
click at [591, 335] on input "1" at bounding box center [639, 343] width 105 height 16
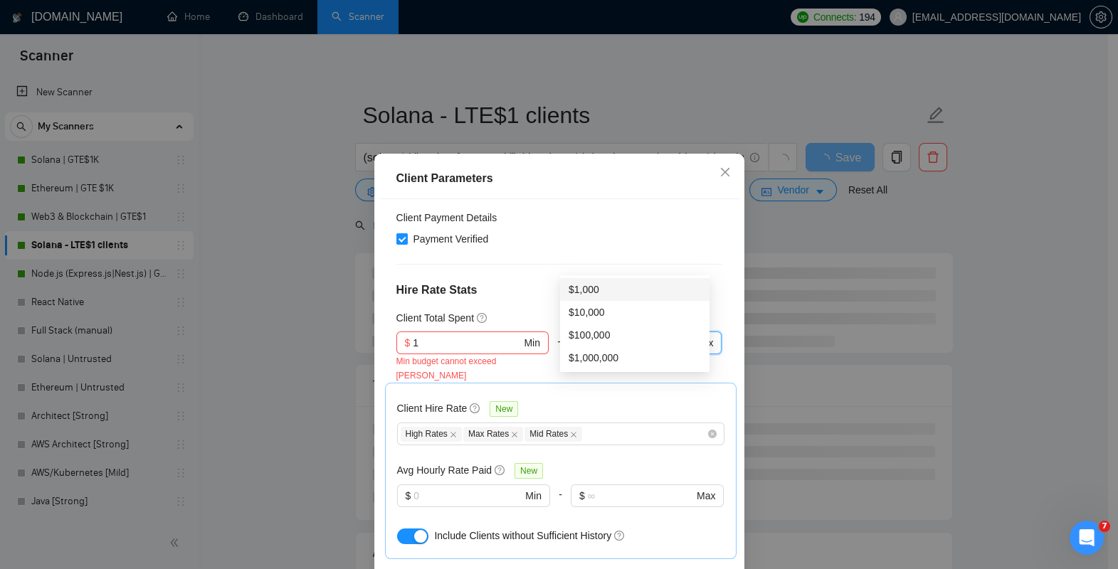
click at [604, 288] on div "$1,000" at bounding box center [635, 290] width 132 height 16
type input "1000"
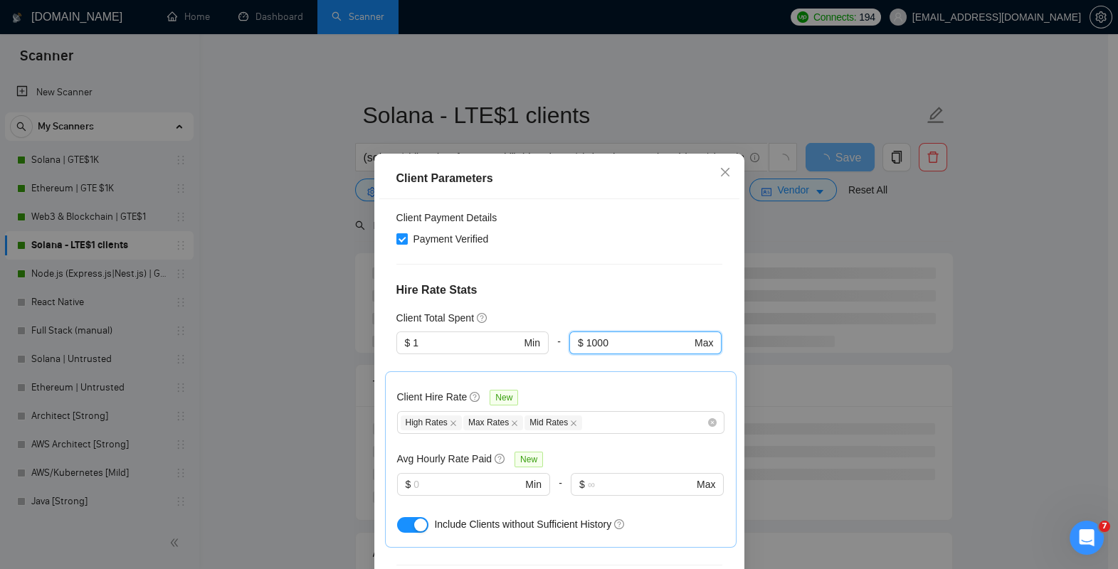
scroll to position [567, 0]
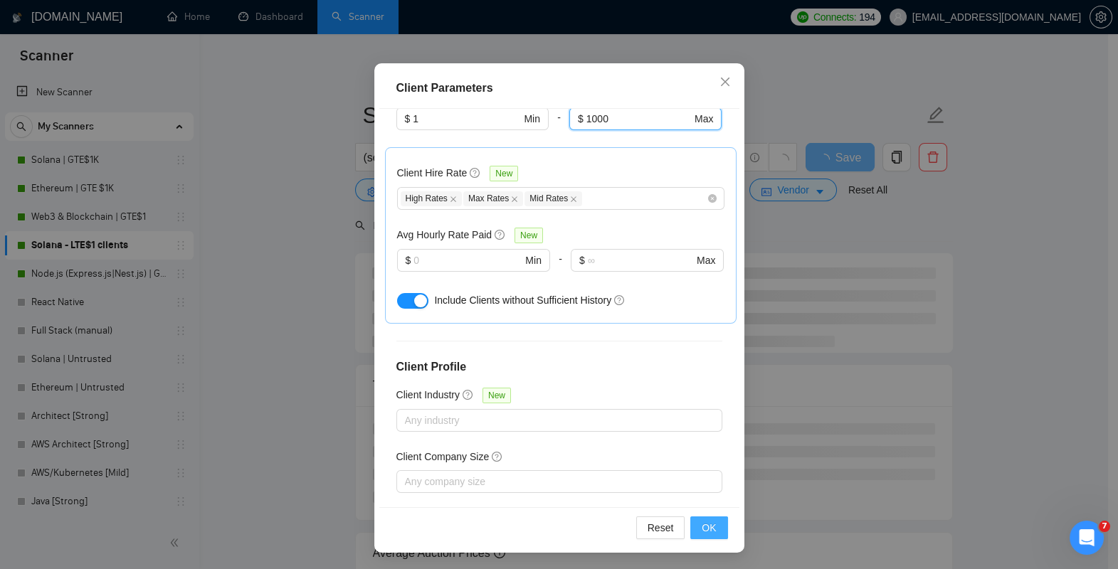
click at [709, 525] on span "OK" at bounding box center [709, 528] width 14 height 16
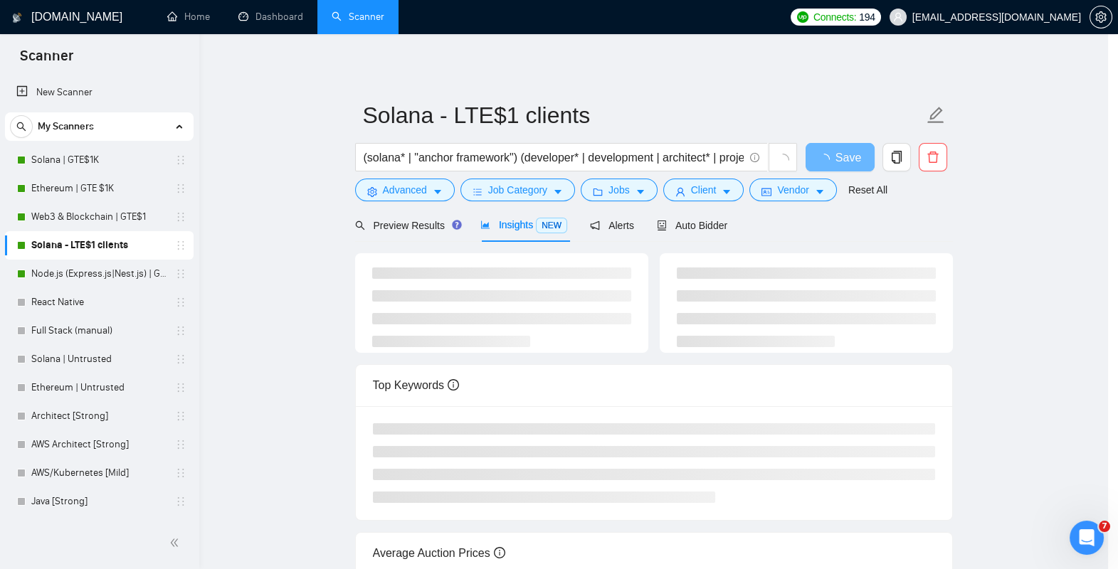
scroll to position [22, 0]
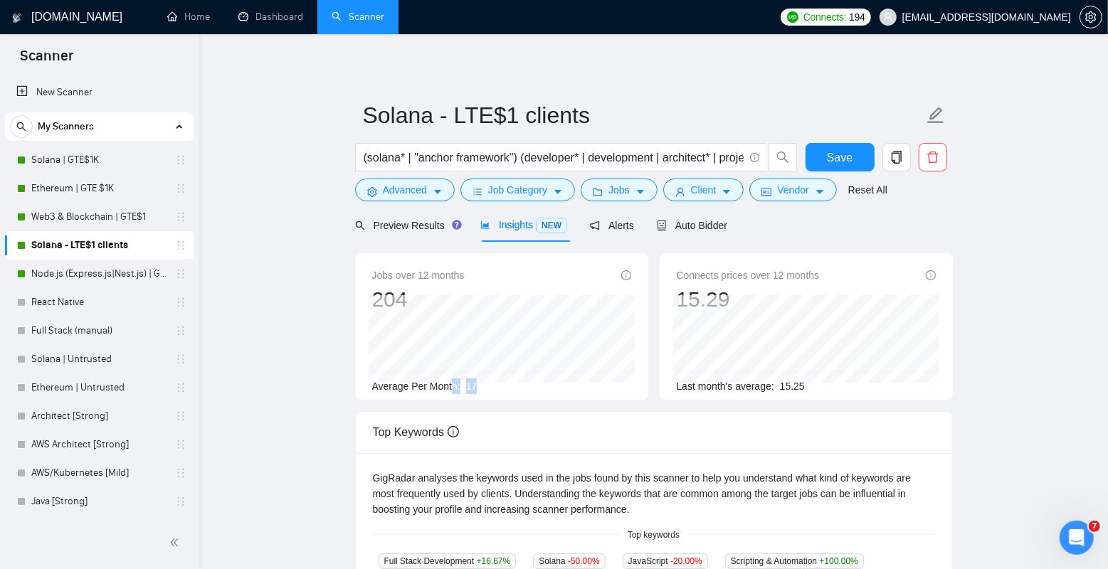
drag, startPoint x: 455, startPoint y: 389, endPoint x: 502, endPoint y: 388, distance: 47.0
click at [502, 388] on div "Average Per Month: 17" at bounding box center [501, 387] width 259 height 16
click at [730, 192] on icon "caret-down" at bounding box center [727, 192] width 10 height 10
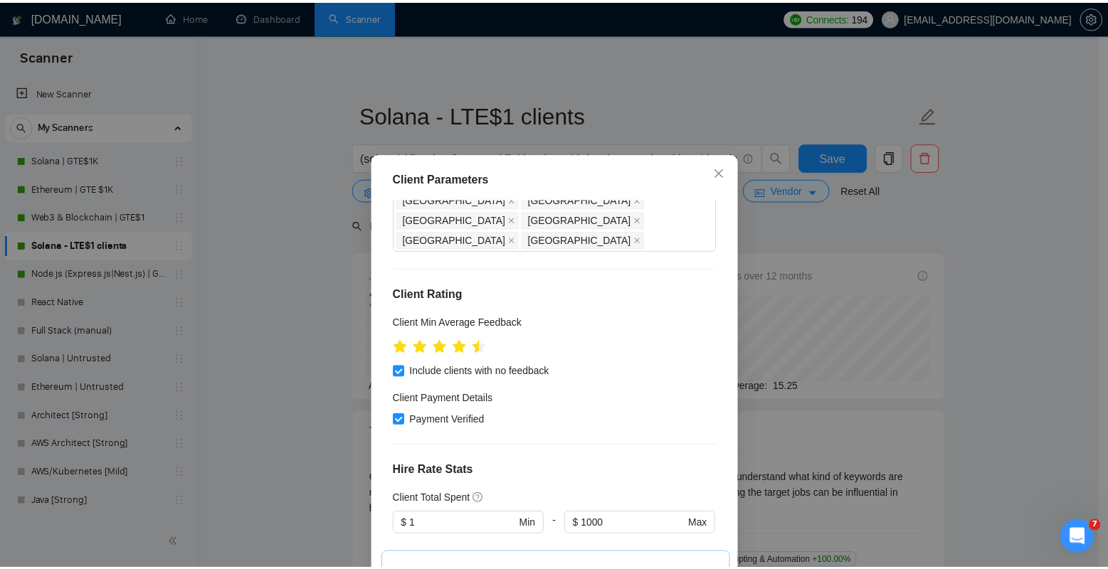
scroll to position [250, 0]
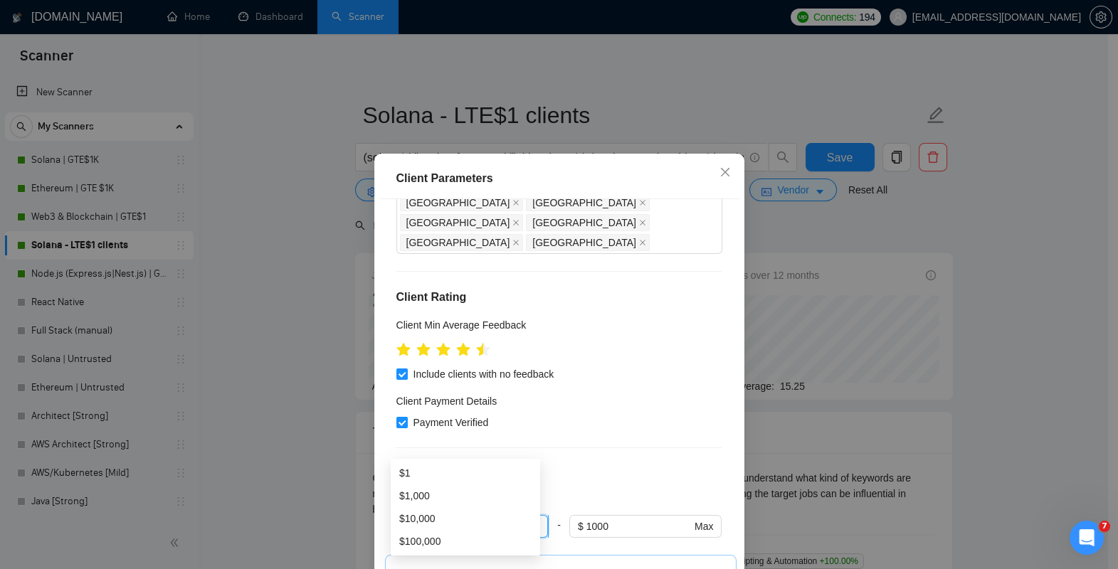
click at [436, 519] on input "1" at bounding box center [466, 527] width 107 height 16
click at [601, 519] on input "1000" at bounding box center [639, 527] width 105 height 16
click at [427, 519] on input "1" at bounding box center [466, 527] width 107 height 16
click at [432, 494] on h5 "Client Total Spent" at bounding box center [435, 502] width 78 height 16
click at [722, 176] on icon "close" at bounding box center [725, 172] width 11 height 11
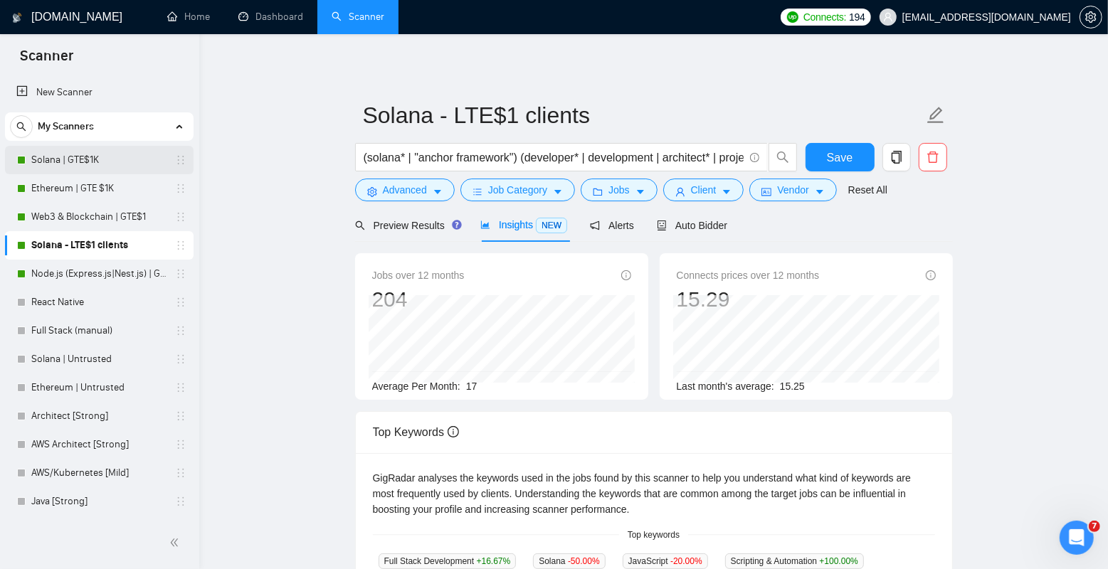
click at [81, 157] on link "Solana | GTE$1K" at bounding box center [98, 160] width 135 height 28
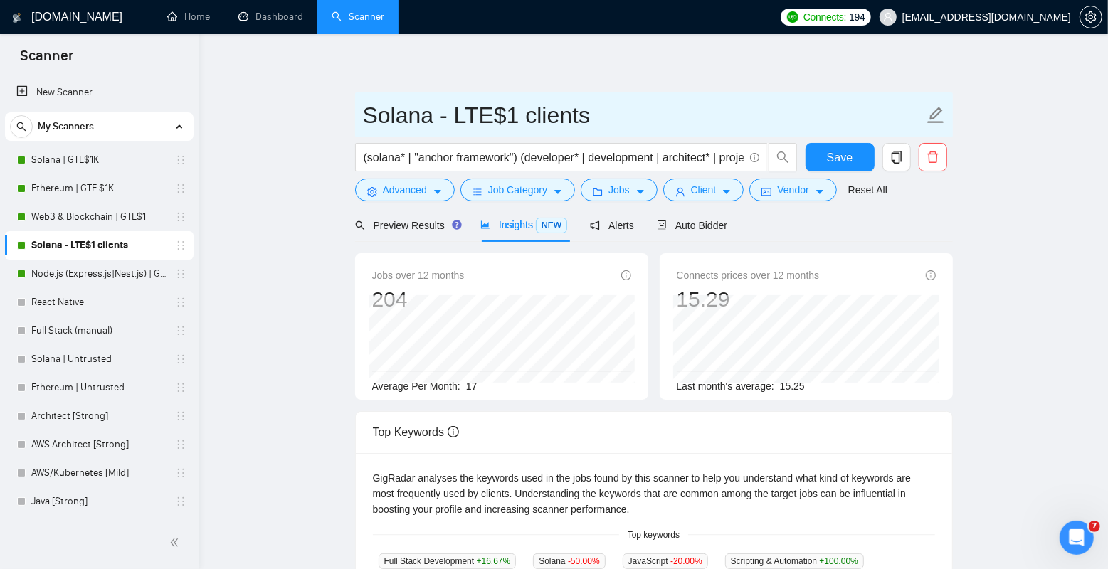
click at [500, 113] on input "Solana - LTE$1 clients" at bounding box center [643, 116] width 561 height 36
click at [513, 113] on input "Solana - LTE$1 clients" at bounding box center [643, 116] width 561 height 36
type input "Solana - GT$1 LT$1000 clients"
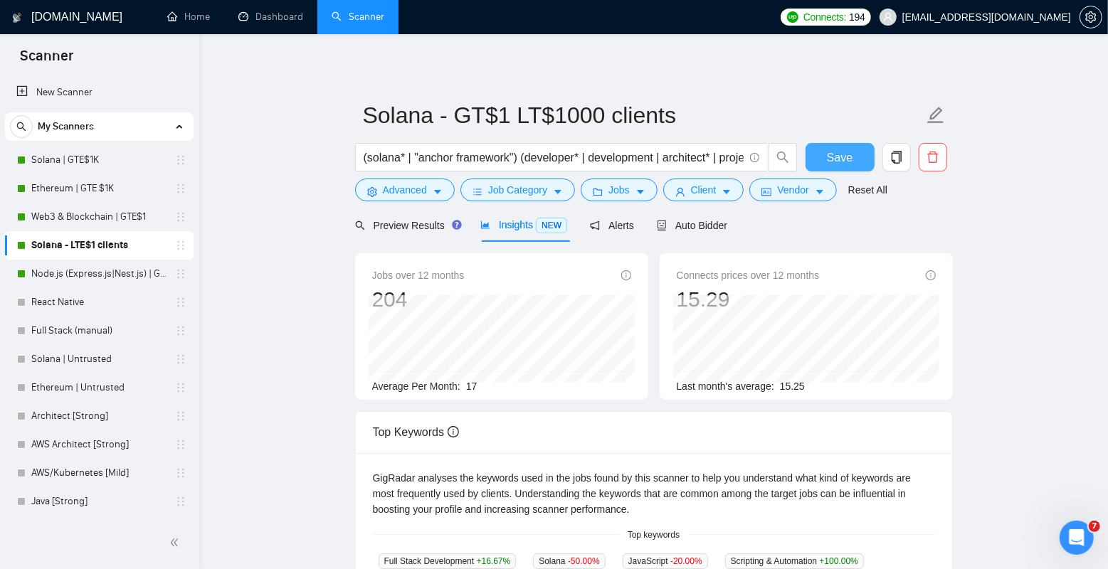
click at [853, 152] on button "Save" at bounding box center [840, 157] width 69 height 28
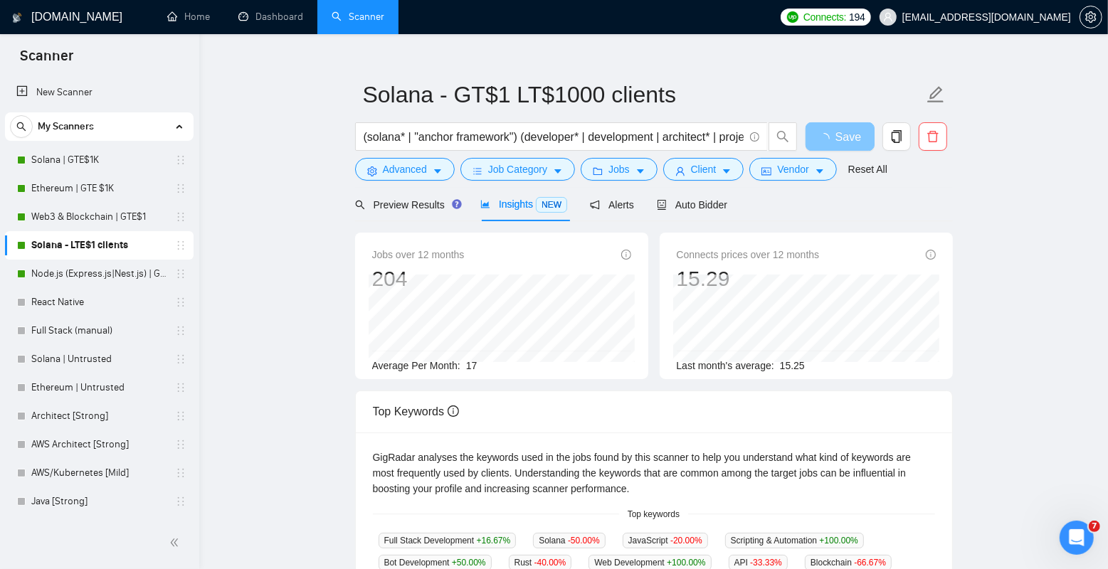
scroll to position [24, 0]
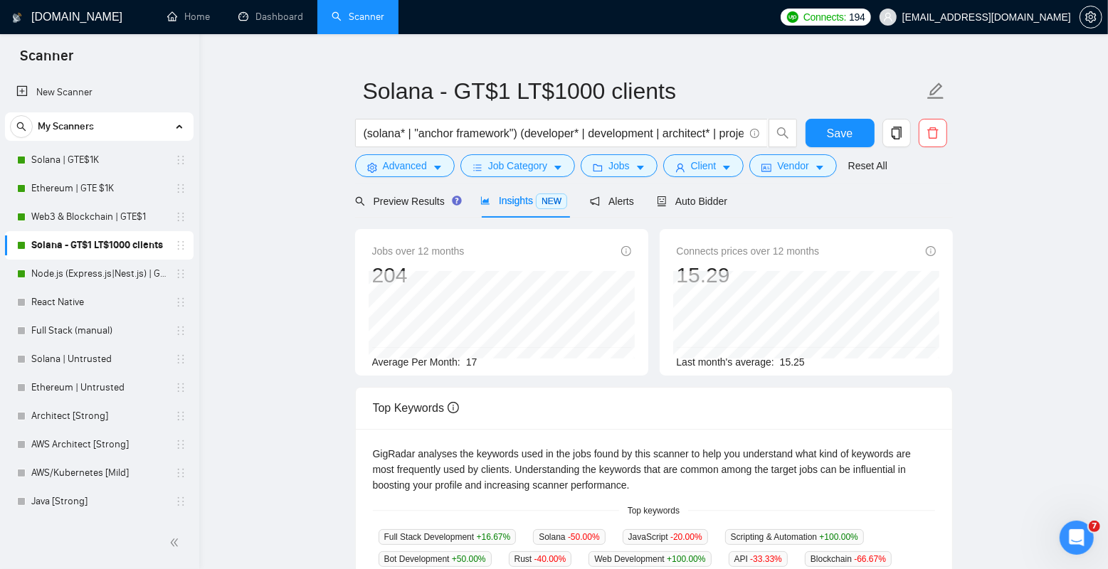
click at [270, 210] on main "Solana - GT$1 LT$1000 clients (solana* | "anchor framework") (developer* | deve…" at bounding box center [653, 521] width 863 height 977
